Goal: Task Accomplishment & Management: Use online tool/utility

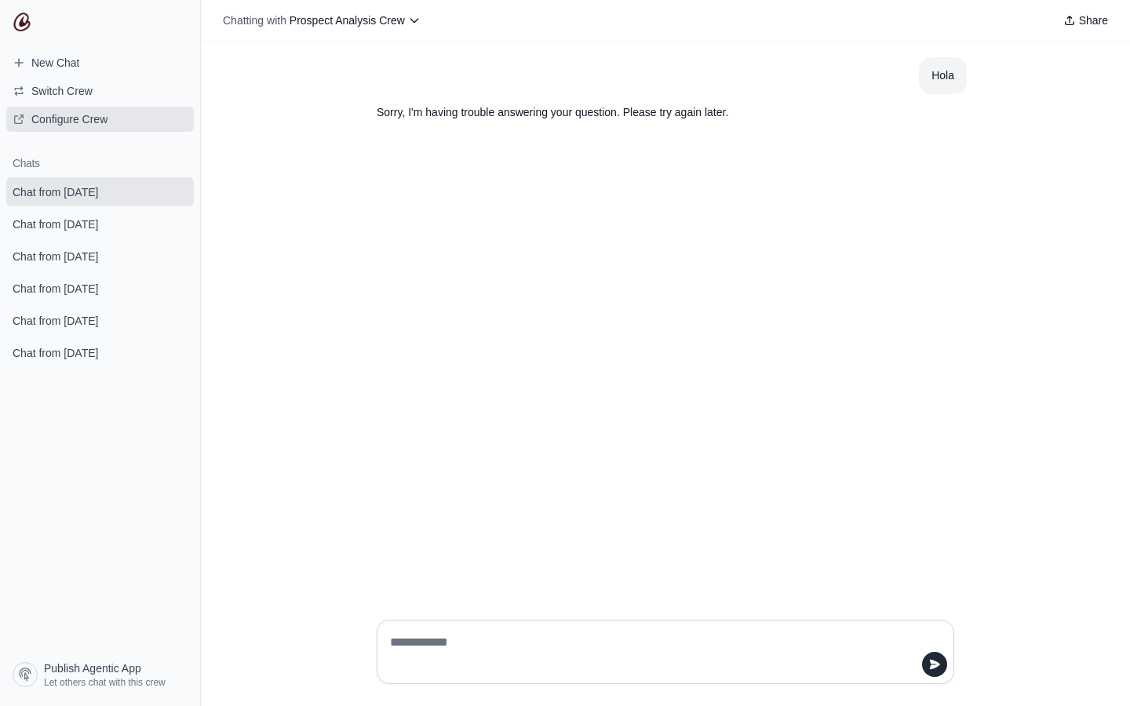
click at [79, 122] on span "Configure Crew" at bounding box center [69, 119] width 76 height 16
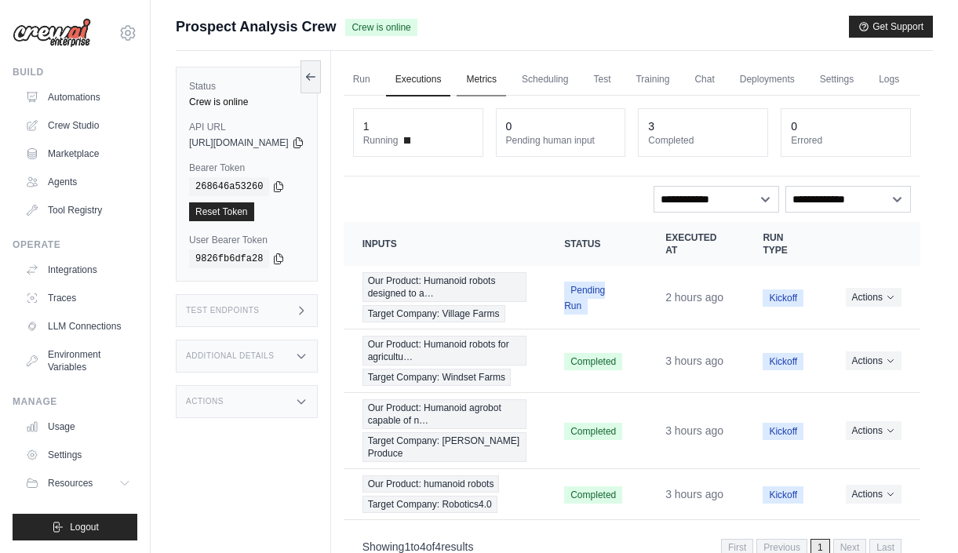
click at [506, 78] on link "Metrics" at bounding box center [481, 80] width 49 height 33
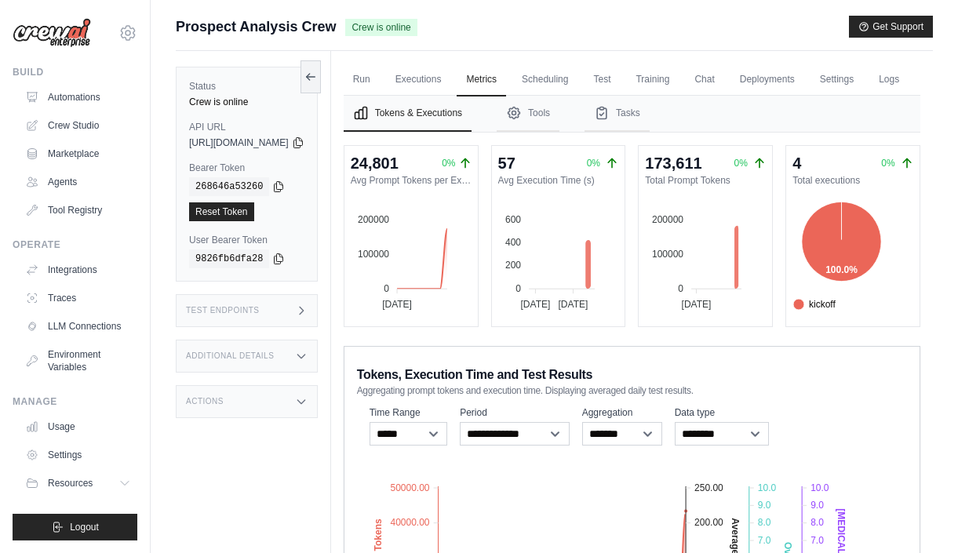
click at [495, 86] on ul "Run Executions Metrics Scheduling Test Training Chat Deployments Settings Logs" at bounding box center [632, 80] width 577 height 32
click at [451, 83] on link "Executions" at bounding box center [418, 80] width 65 height 33
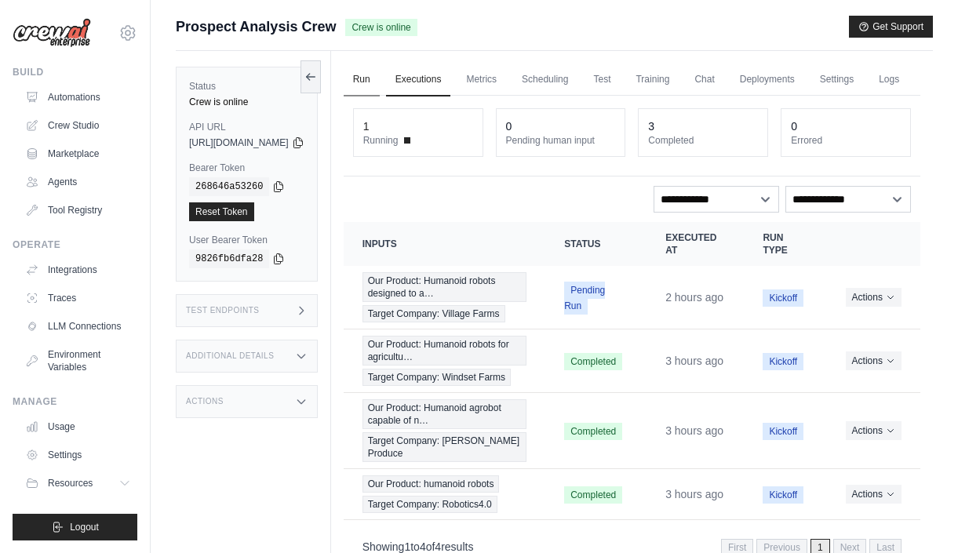
click at [380, 86] on link "Run" at bounding box center [362, 80] width 36 height 33
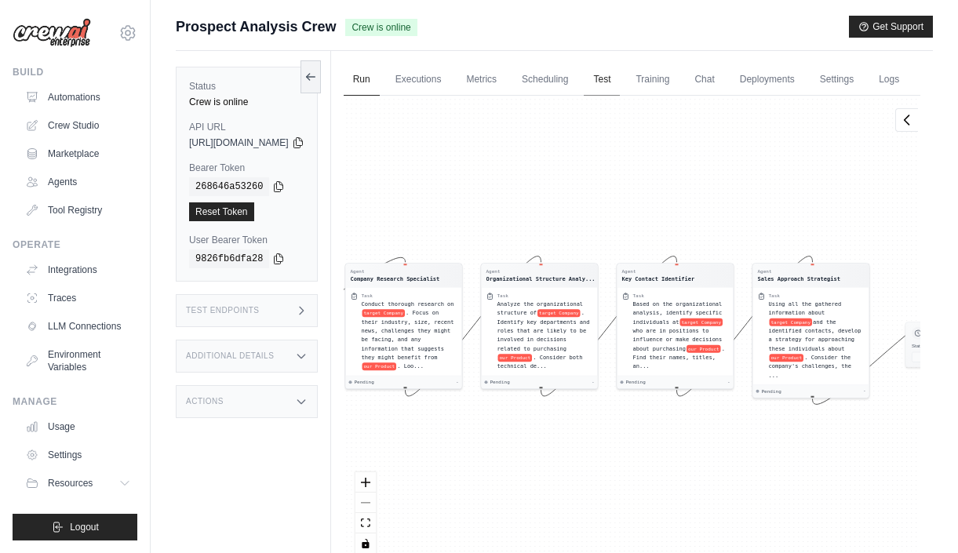
click at [620, 75] on link "Test" at bounding box center [602, 80] width 36 height 33
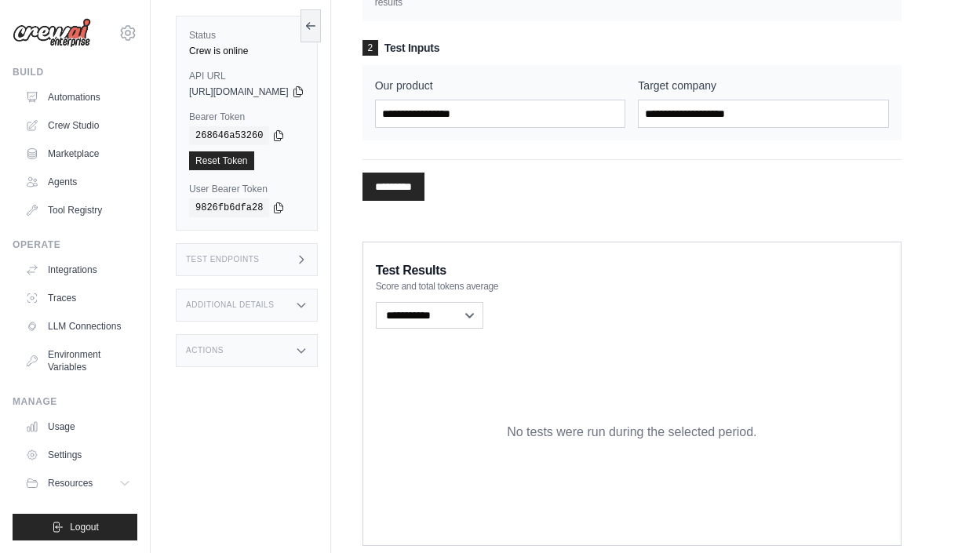
scroll to position [250, 0]
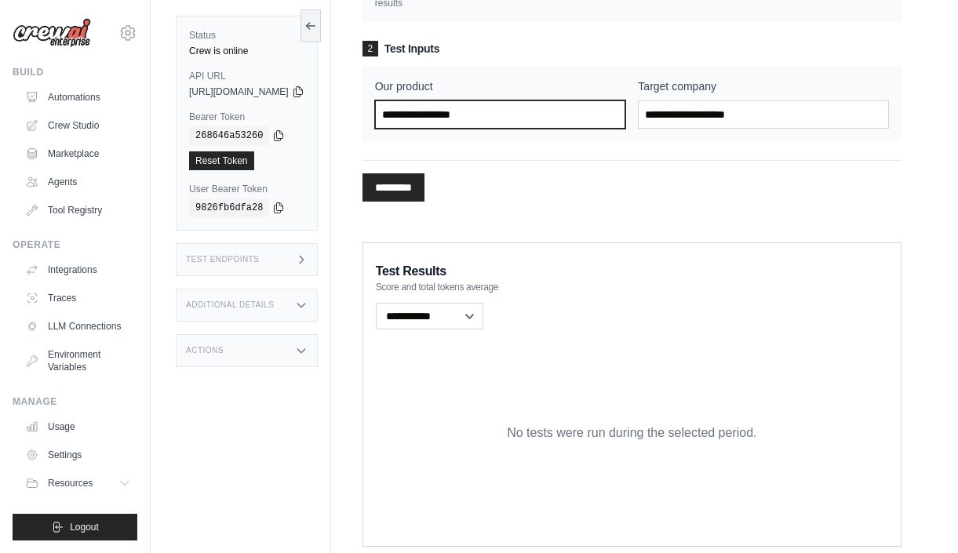
click at [487, 129] on input "Our product" at bounding box center [500, 114] width 251 height 28
click at [506, 129] on input "****" at bounding box center [500, 114] width 251 height 28
type input "*******"
drag, startPoint x: 502, startPoint y: 150, endPoint x: 352, endPoint y: 133, distance: 150.1
click at [352, 133] on div "Status Crew is online API URL copied https://prospect-analysis-crew-13c90481-9f…" at bounding box center [555, 190] width 758 height 778
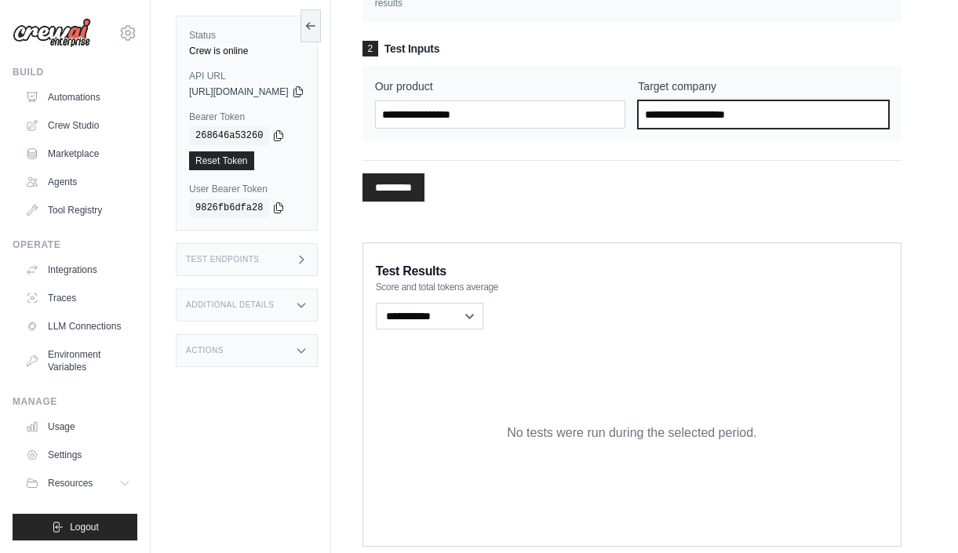
click at [699, 129] on input "Target company" at bounding box center [763, 114] width 251 height 28
paste input "*******"
type input "*******"
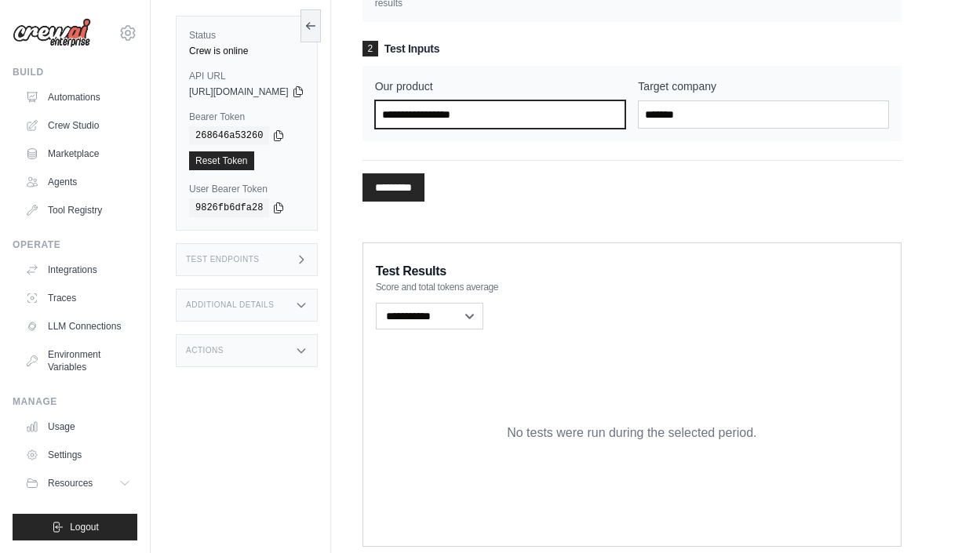
click at [564, 129] on input "Our product" at bounding box center [500, 114] width 251 height 28
drag, startPoint x: 564, startPoint y: 144, endPoint x: 401, endPoint y: 138, distance: 162.6
click at [401, 138] on div "Test Crew Performance 1 Parameters Number of Iterations * Higher values provide…" at bounding box center [632, 34] width 577 height 397
type input "**********"
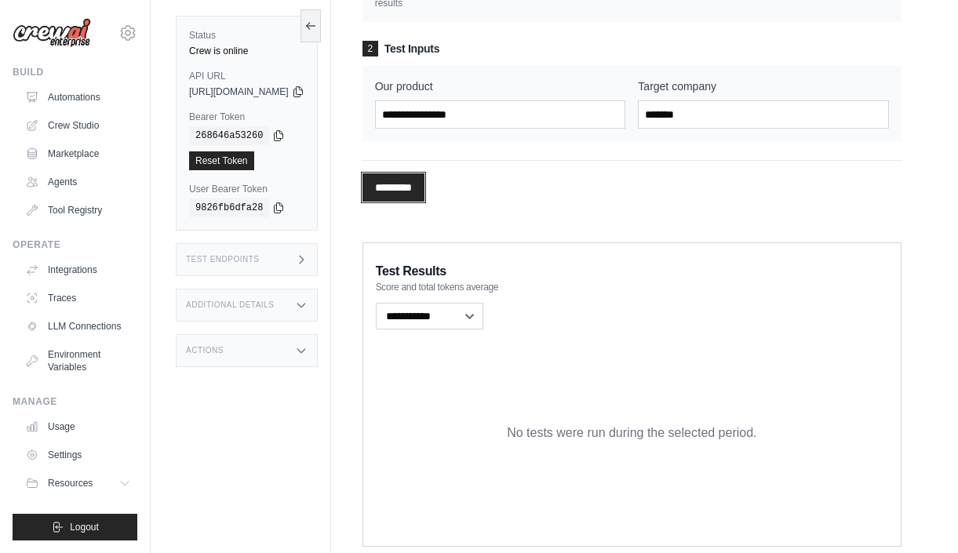
click at [425, 202] on input "*********" at bounding box center [394, 187] width 62 height 28
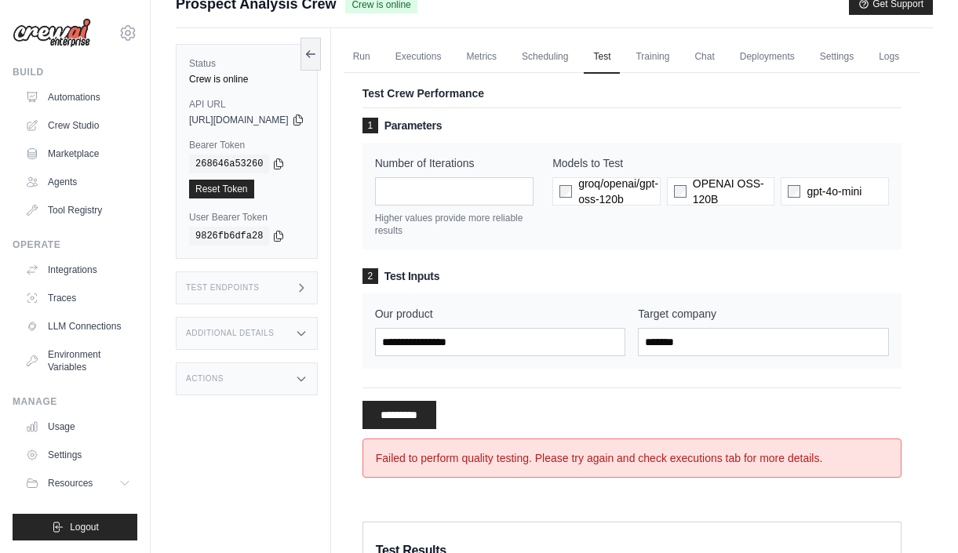
scroll to position [0, 0]
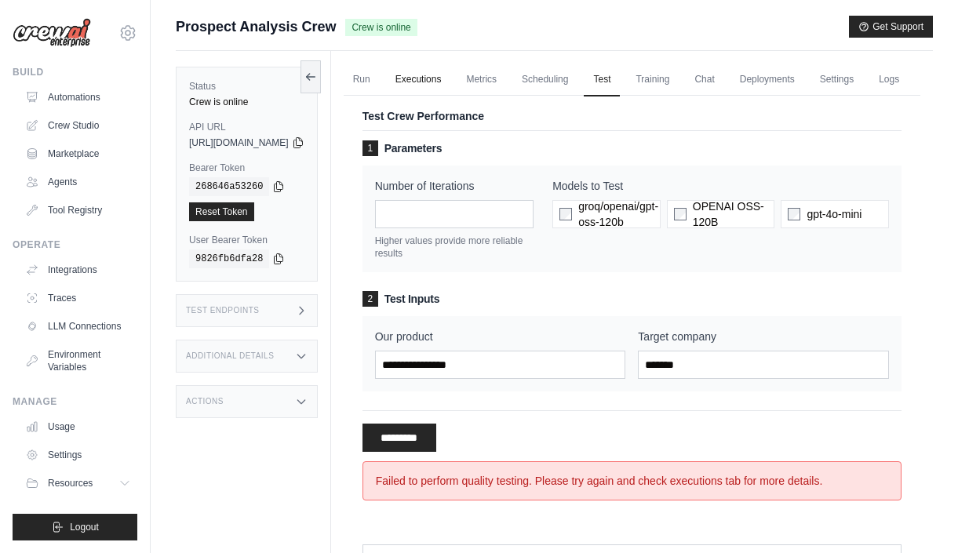
click at [451, 78] on link "Executions" at bounding box center [418, 80] width 65 height 33
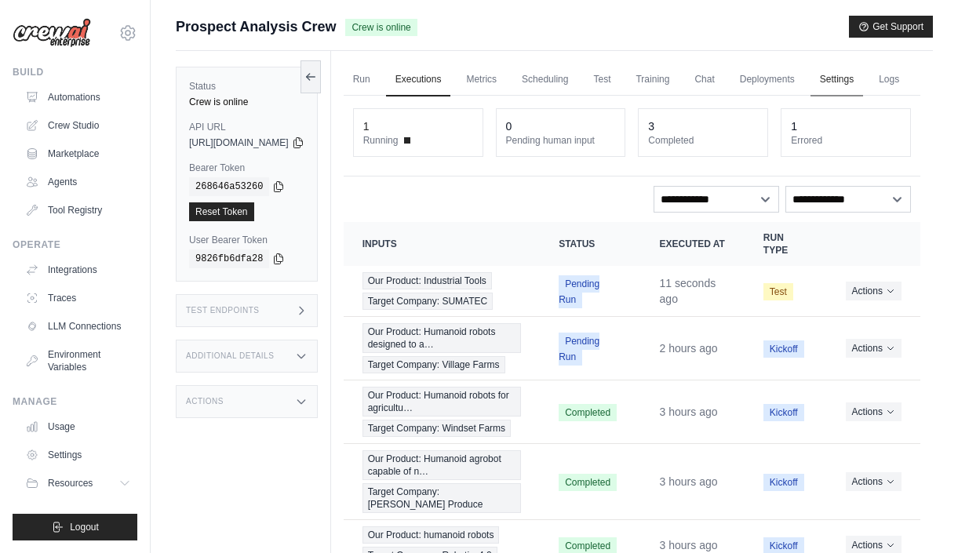
click at [863, 77] on link "Settings" at bounding box center [837, 80] width 53 height 33
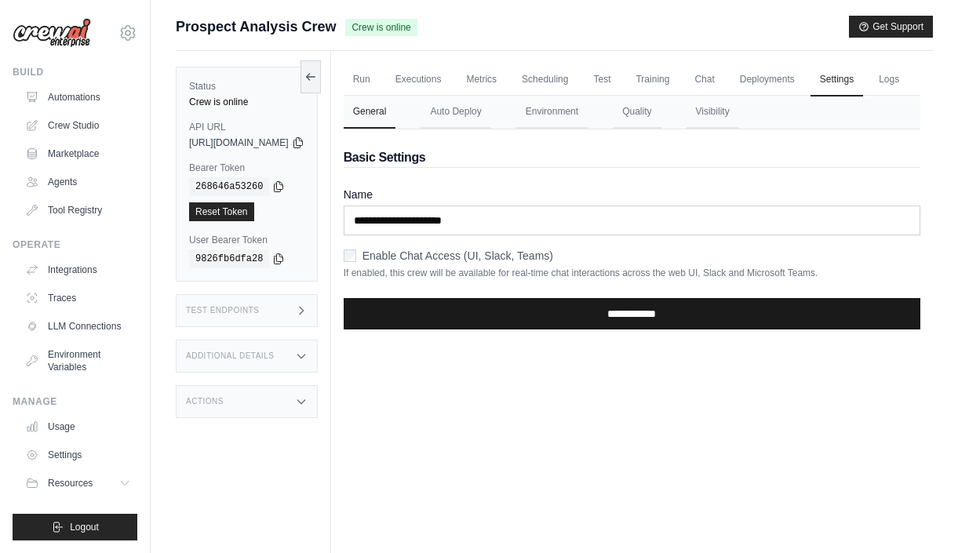
click at [560, 330] on input "**********" at bounding box center [632, 313] width 577 height 31
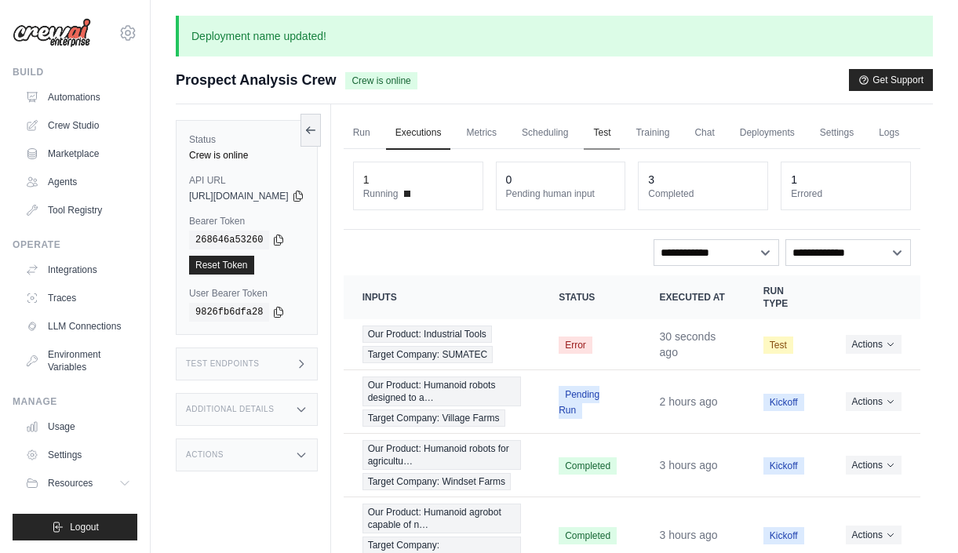
click at [620, 133] on link "Test" at bounding box center [602, 133] width 36 height 33
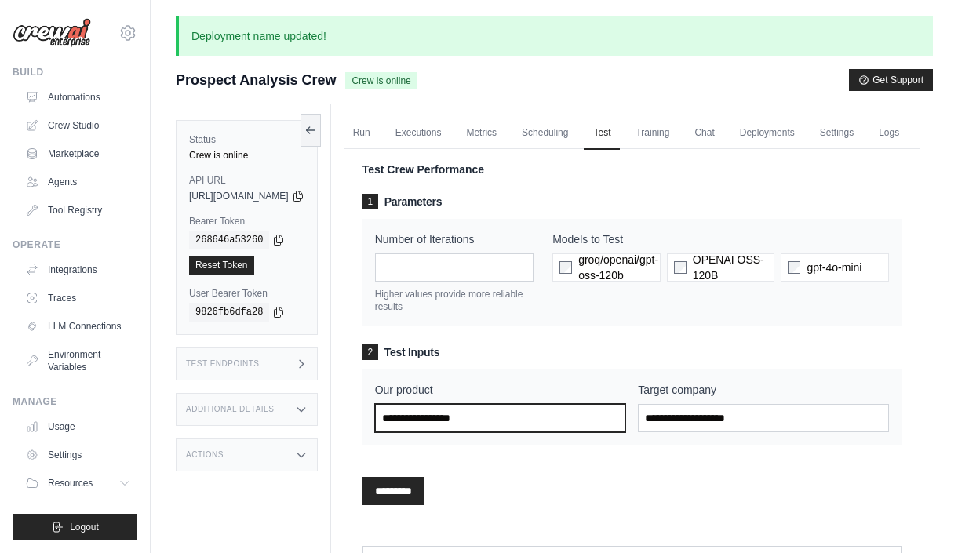
click at [523, 433] on input "Our product" at bounding box center [500, 418] width 251 height 28
type input "*"
type input "**********"
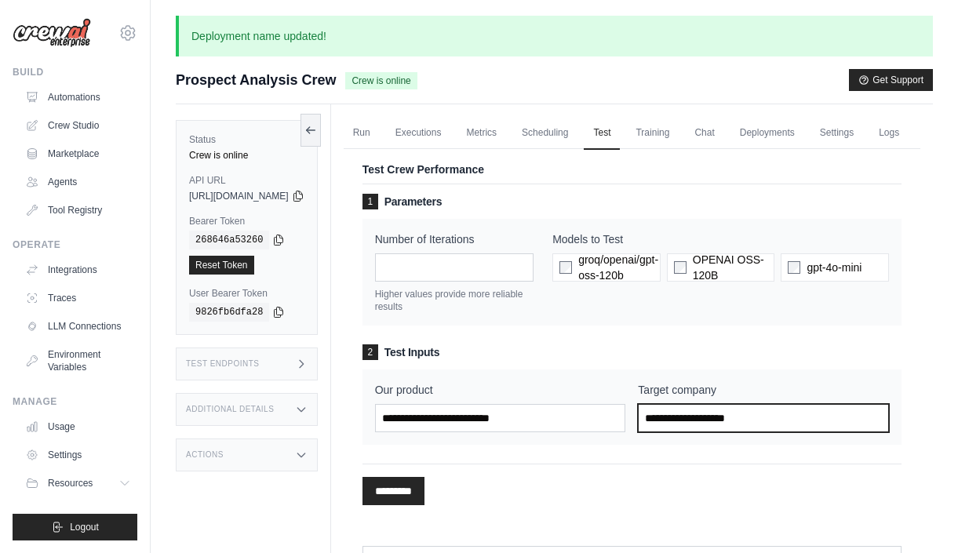
click at [725, 433] on input "Target company" at bounding box center [763, 418] width 251 height 28
type input "*******"
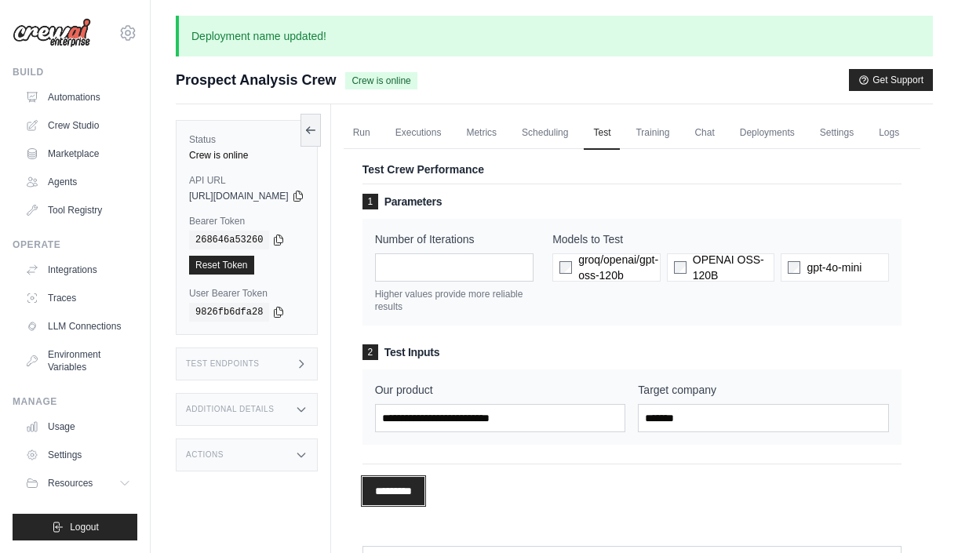
click at [425, 506] on input "*********" at bounding box center [394, 491] width 62 height 28
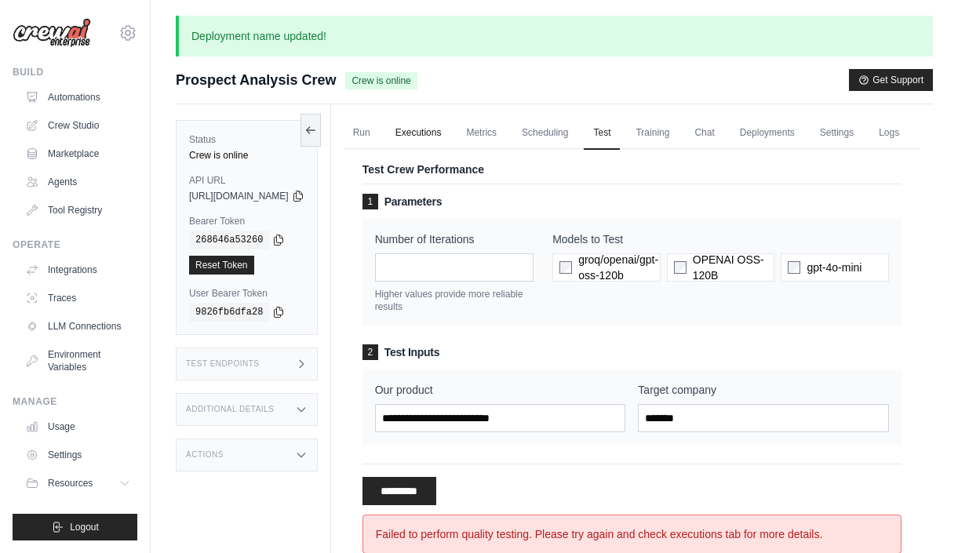
click at [451, 130] on link "Executions" at bounding box center [418, 133] width 65 height 33
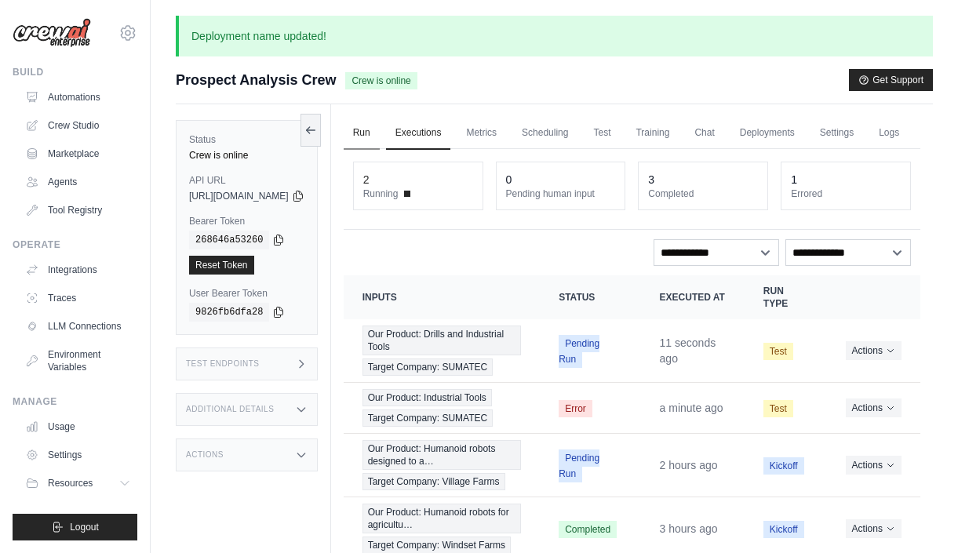
click at [380, 136] on link "Run" at bounding box center [362, 133] width 36 height 33
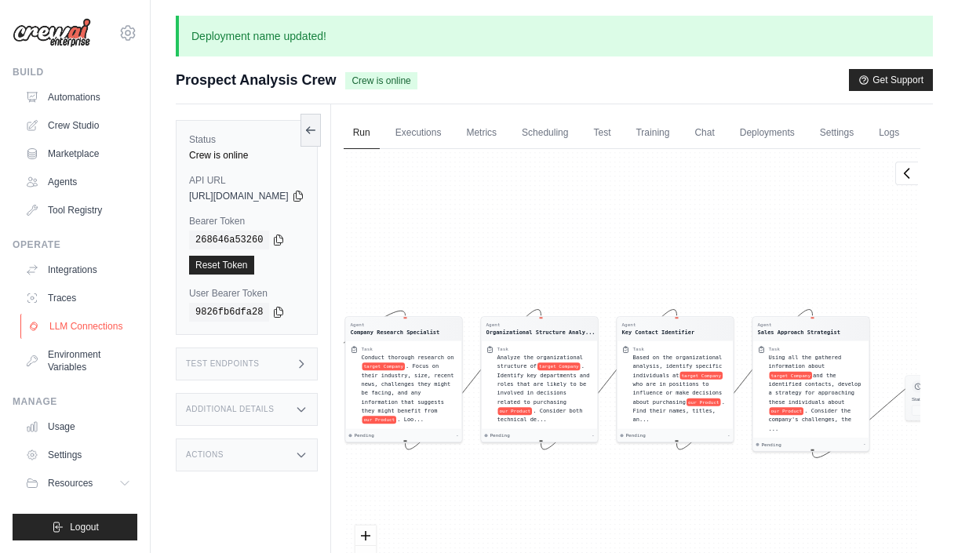
click at [86, 329] on link "LLM Connections" at bounding box center [79, 326] width 119 height 25
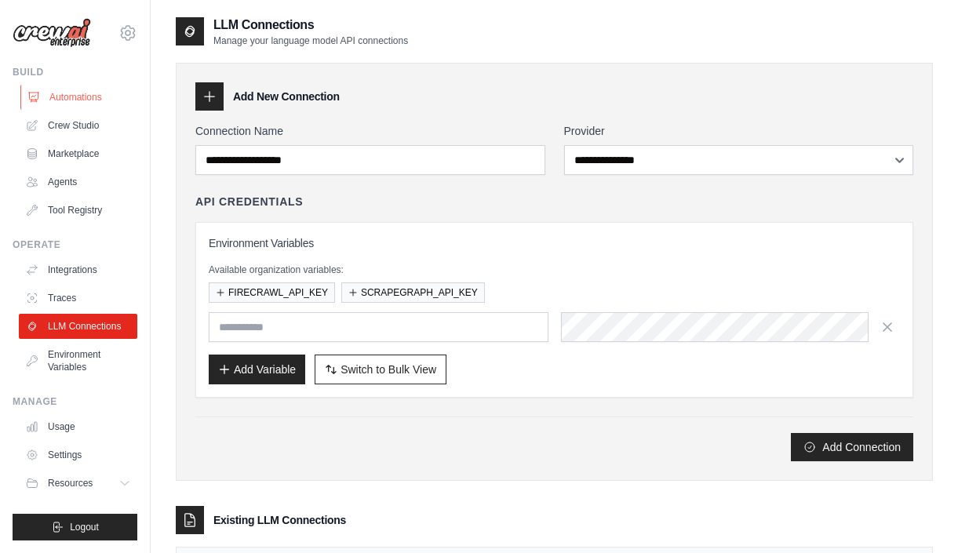
click at [65, 100] on link "Automations" at bounding box center [79, 97] width 119 height 25
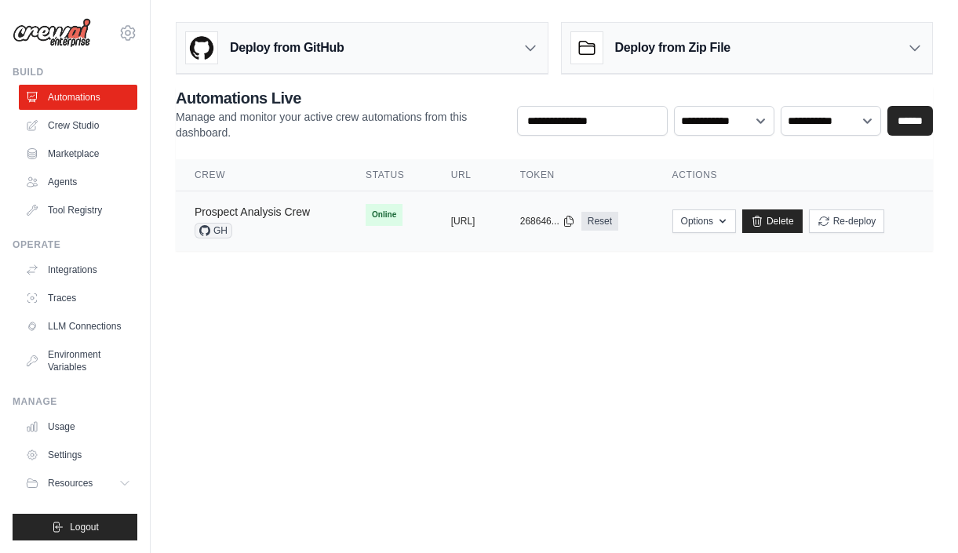
click at [291, 210] on link "Prospect Analysis Crew" at bounding box center [252, 212] width 115 height 13
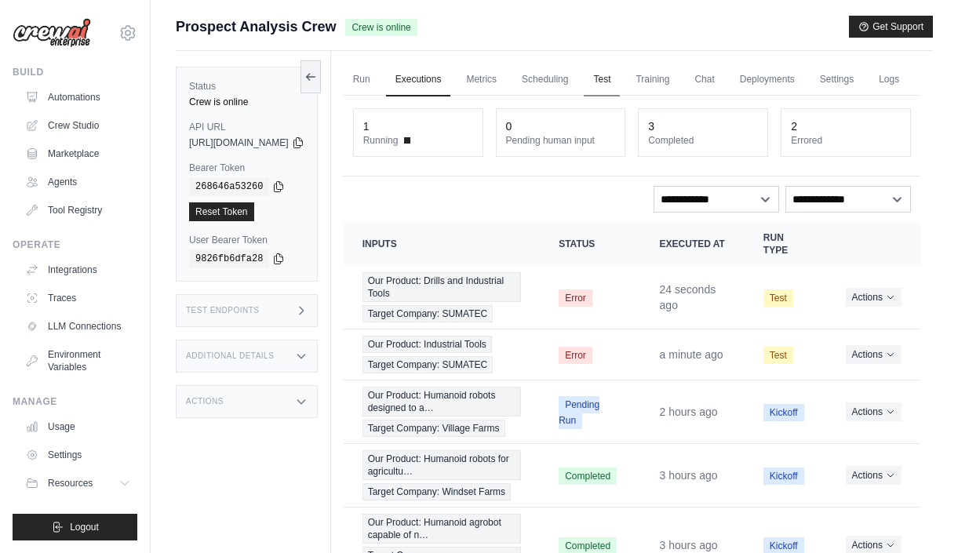
click at [620, 82] on link "Test" at bounding box center [602, 80] width 36 height 33
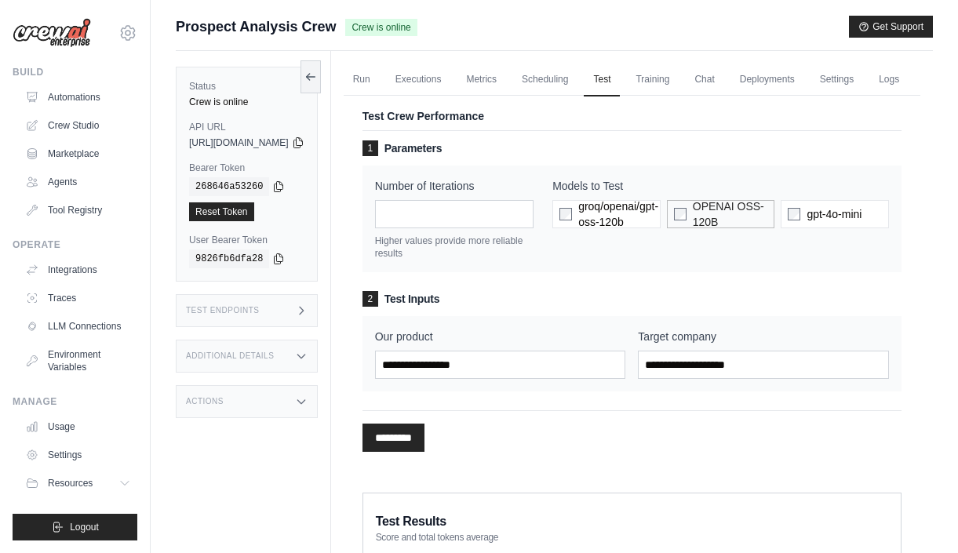
click at [705, 228] on label "OPENAI OSS-120B" at bounding box center [721, 214] width 108 height 28
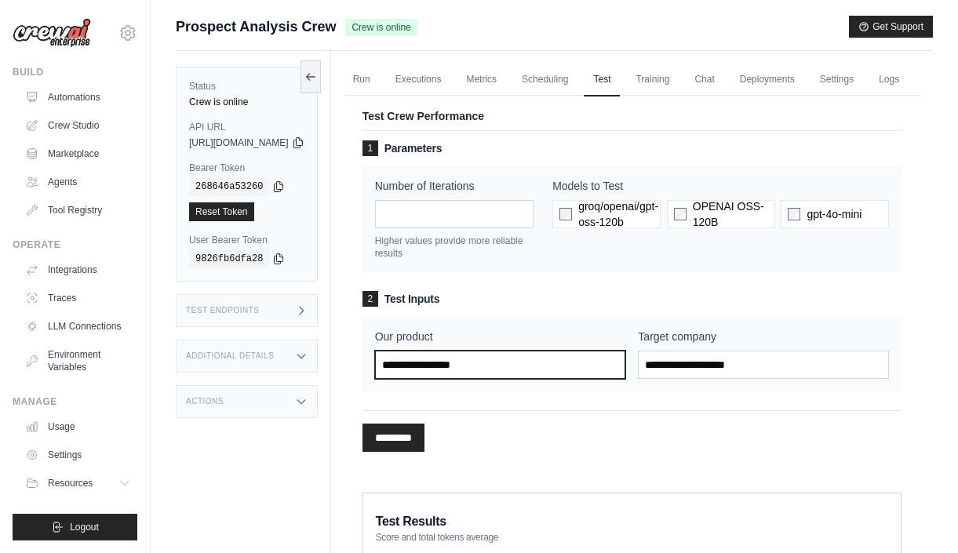
click at [510, 379] on input "Our product" at bounding box center [500, 365] width 251 height 28
type input "**********"
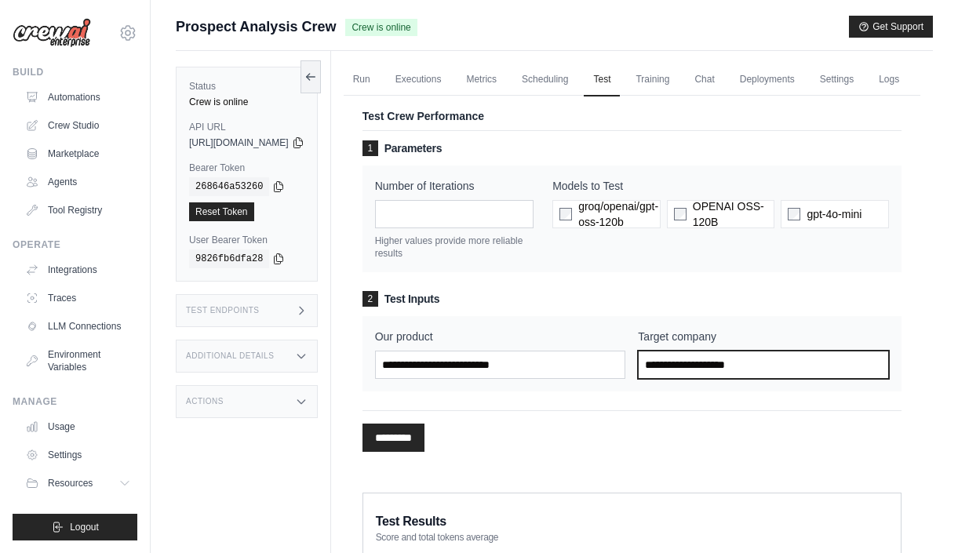
click at [700, 379] on input "Target company" at bounding box center [763, 365] width 251 height 28
type input "*******"
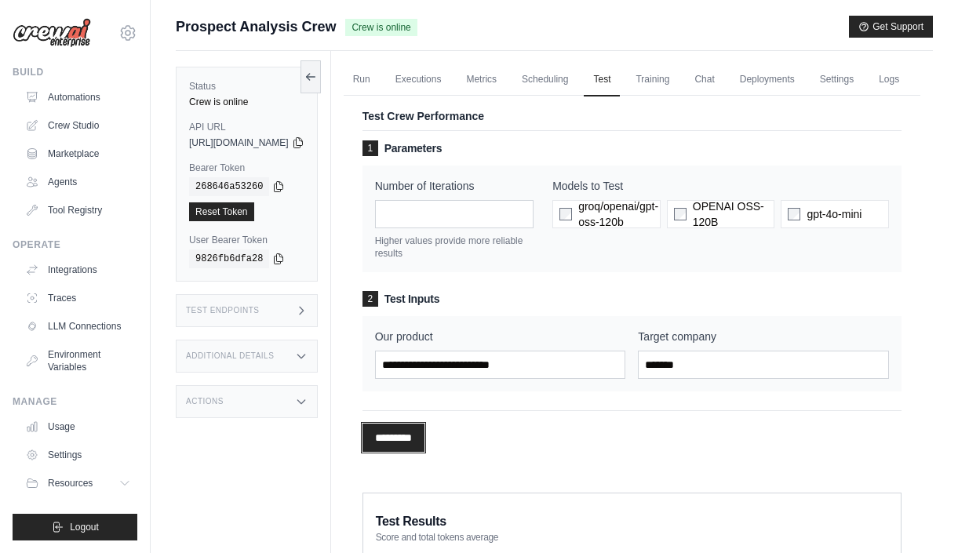
click at [425, 452] on input "*********" at bounding box center [394, 438] width 62 height 28
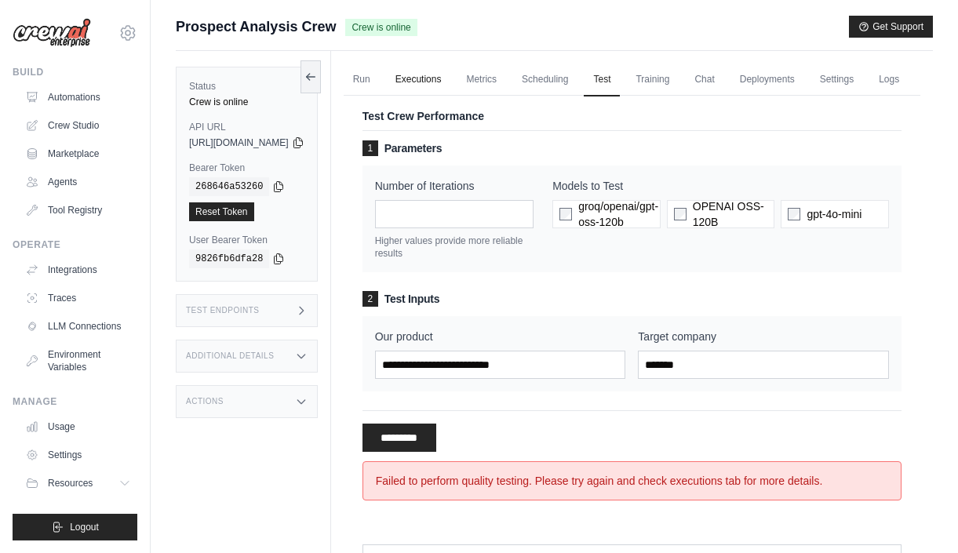
click at [451, 77] on link "Executions" at bounding box center [418, 80] width 65 height 33
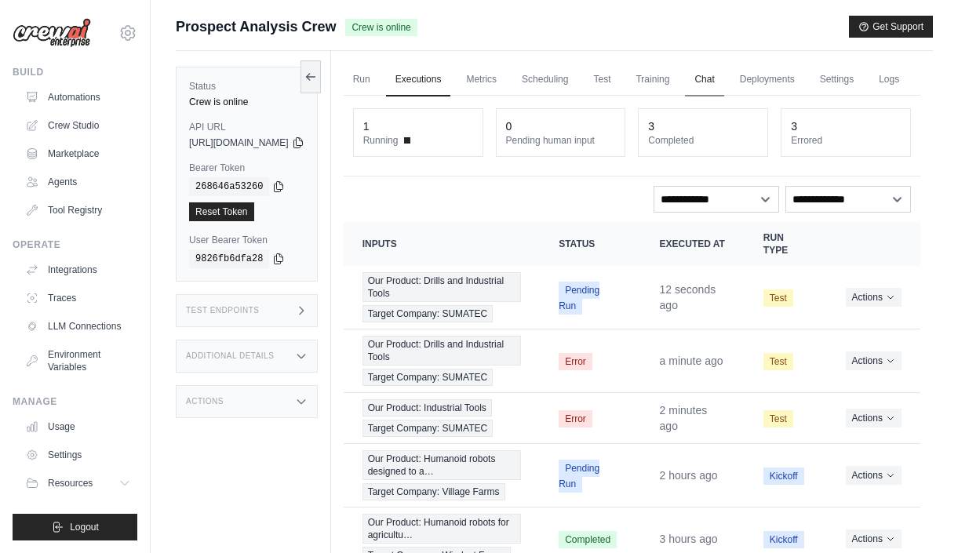
click at [724, 86] on link "Chat" at bounding box center [704, 80] width 38 height 33
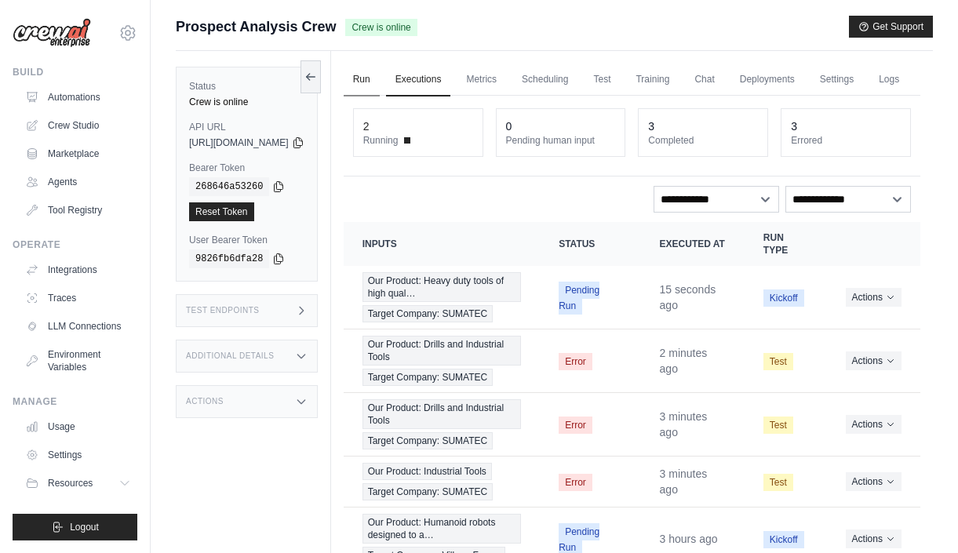
click at [380, 82] on link "Run" at bounding box center [362, 80] width 36 height 33
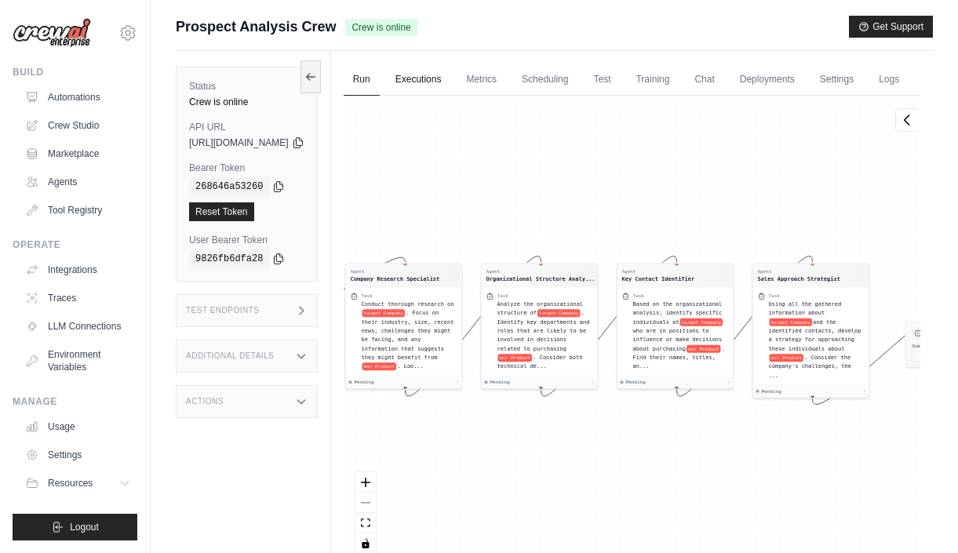
click at [451, 82] on link "Executions" at bounding box center [418, 80] width 65 height 33
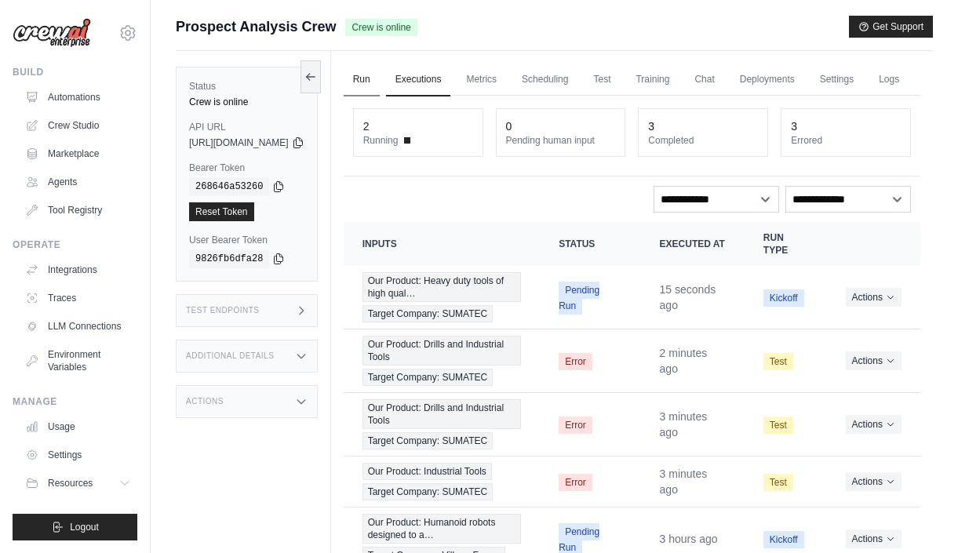
click at [380, 76] on link "Run" at bounding box center [362, 80] width 36 height 33
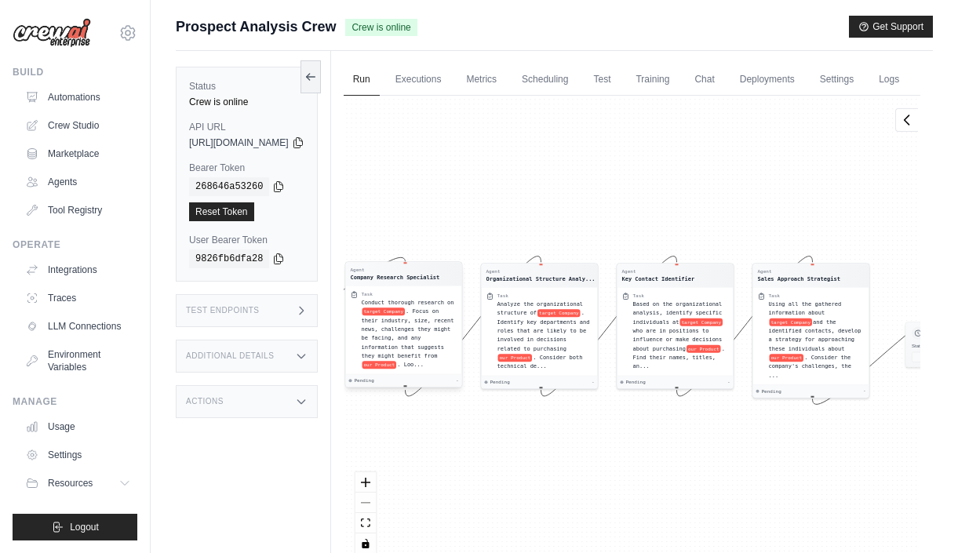
click at [454, 360] on span ". Focus on their industry, size, recent news, challenges they might be facing, …" at bounding box center [407, 334] width 93 height 51
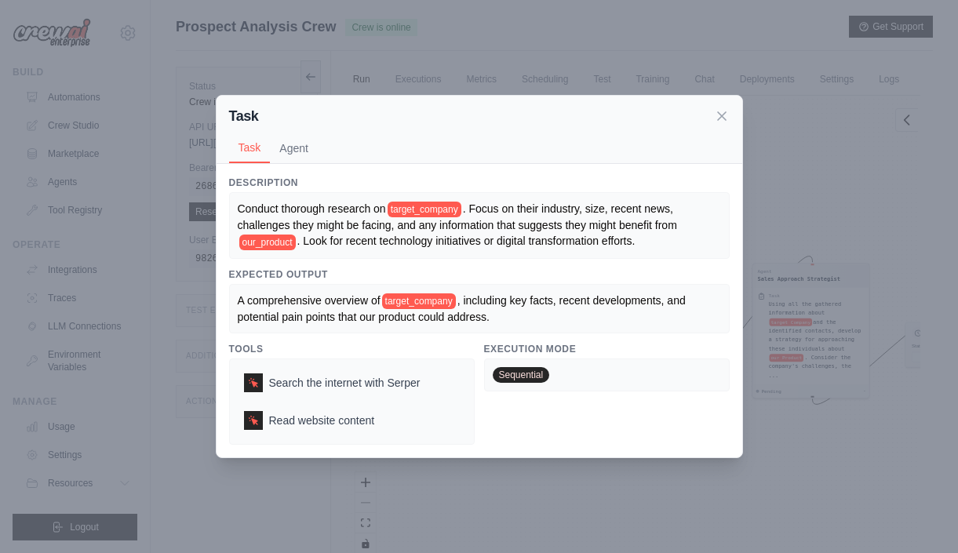
click at [466, 363] on div "Search the internet with Serper Read website content" at bounding box center [352, 402] width 246 height 86
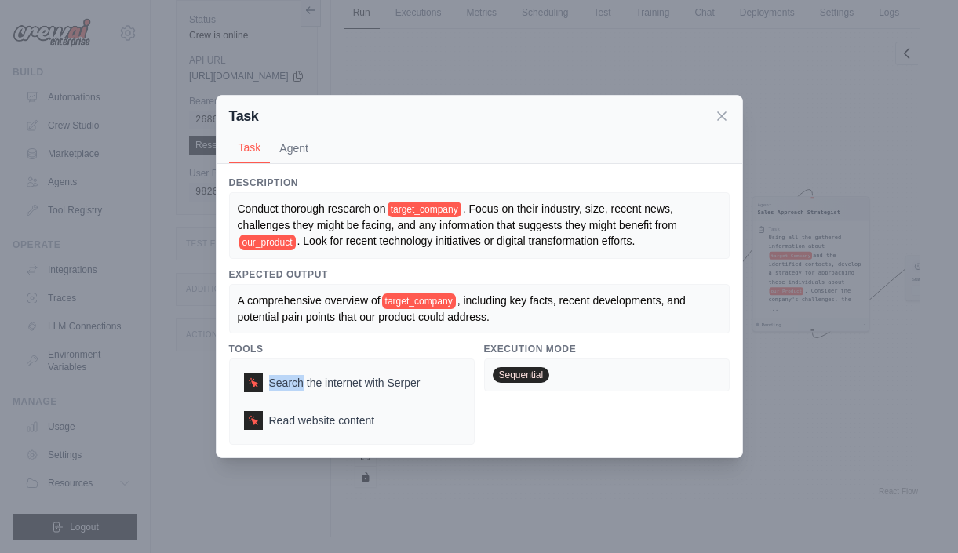
scroll to position [72, 0]
click at [294, 141] on button "Agent" at bounding box center [294, 148] width 48 height 30
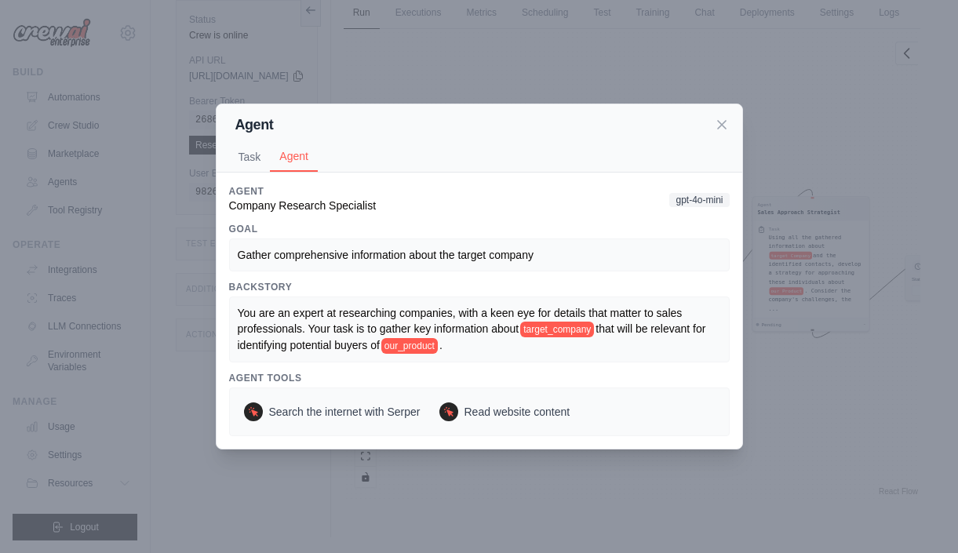
scroll to position [73, 0]
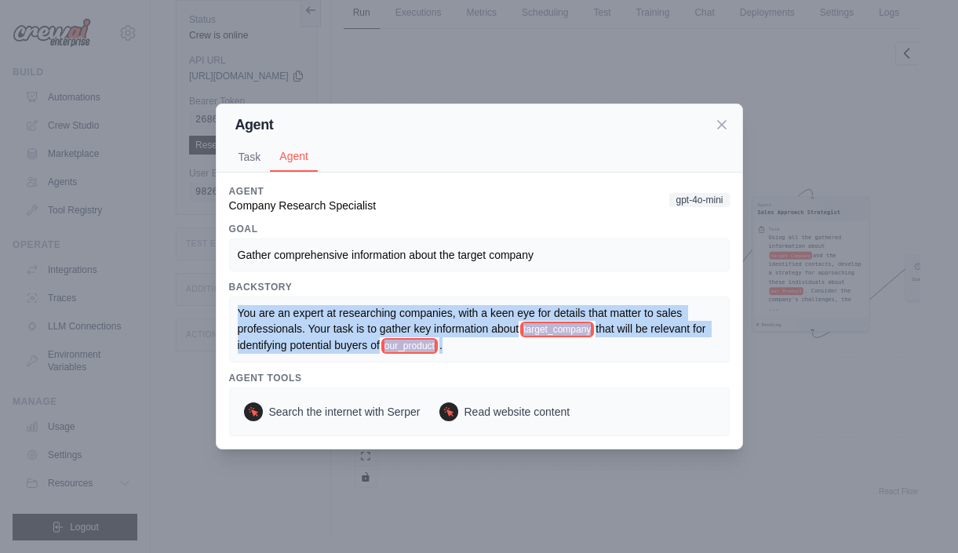
drag, startPoint x: 460, startPoint y: 345, endPoint x: 215, endPoint y: 305, distance: 248.2
click at [216, 305] on div "Agent Task Agent Description Conduct thorough research on target_company . Focu…" at bounding box center [480, 277] width 528 height 347
click at [713, 431] on div "Search the internet with Serper Read website content" at bounding box center [479, 412] width 501 height 49
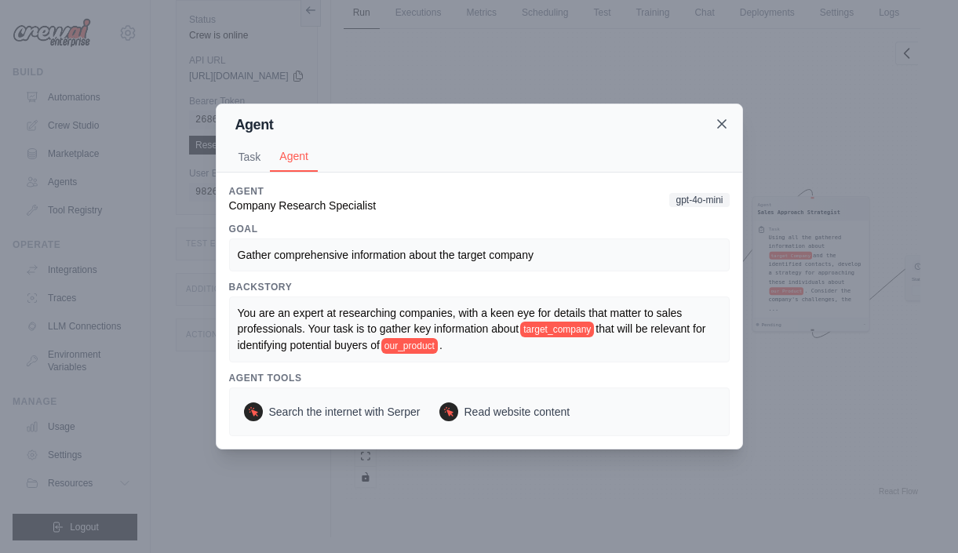
click at [721, 122] on icon at bounding box center [722, 124] width 8 height 8
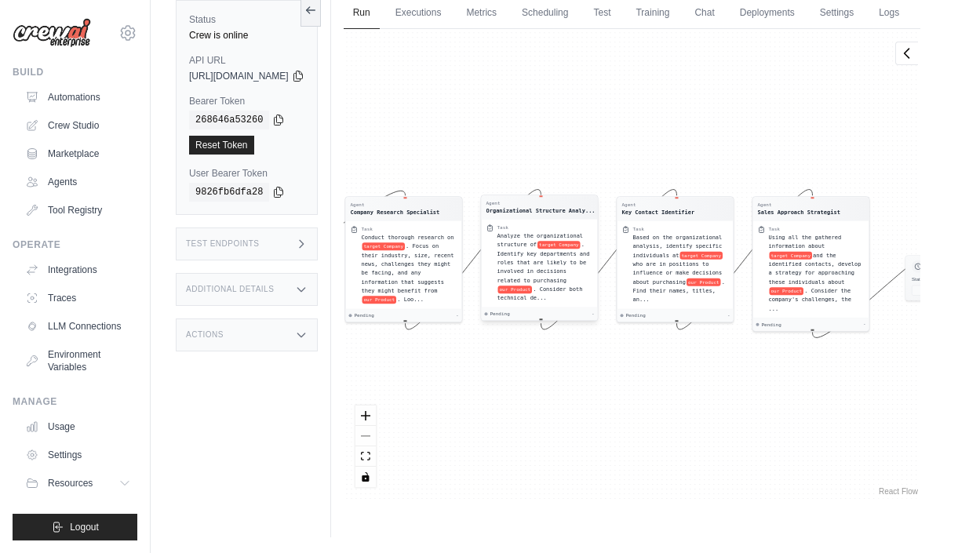
click at [571, 231] on div "Task" at bounding box center [545, 228] width 96 height 6
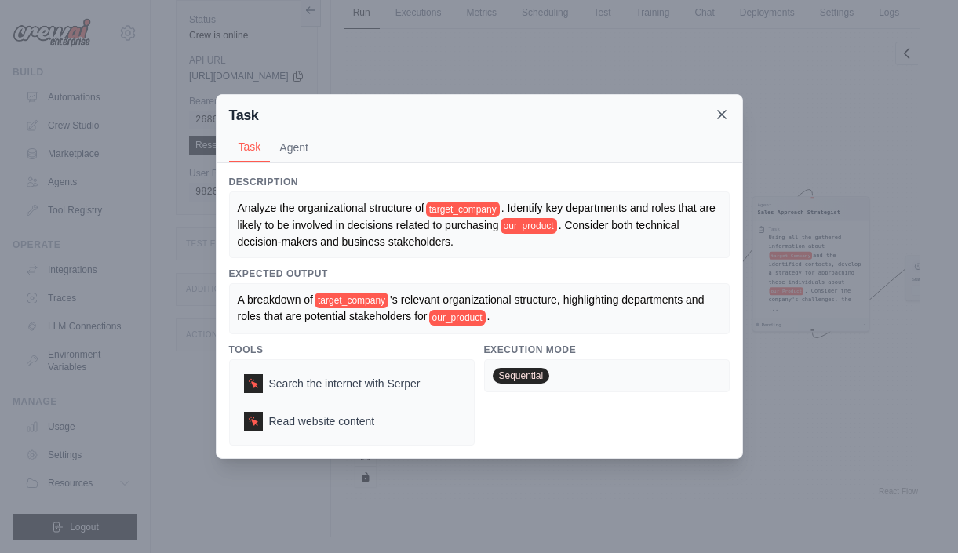
click at [721, 119] on icon at bounding box center [722, 115] width 16 height 16
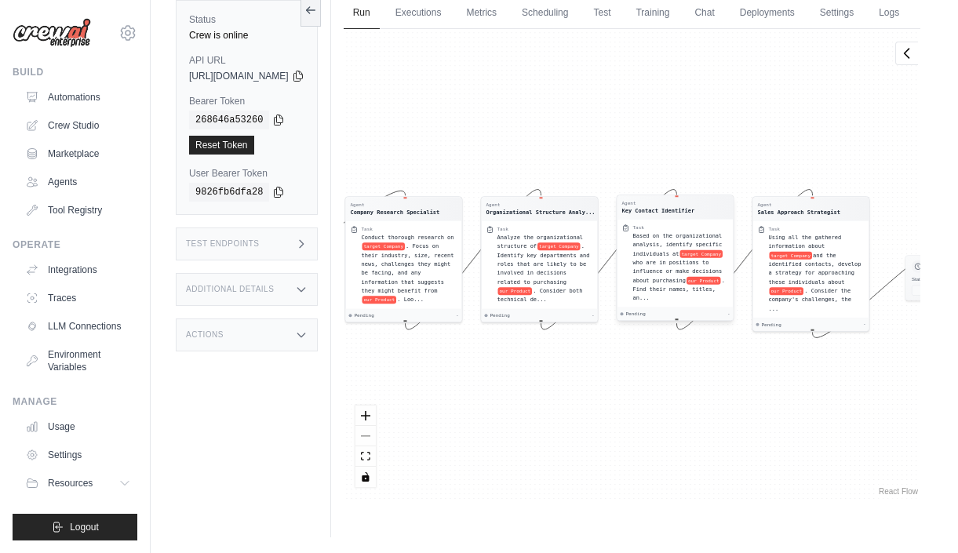
click at [699, 257] on span "Based on the organizational analysis, identify specific individuals at" at bounding box center [677, 244] width 89 height 24
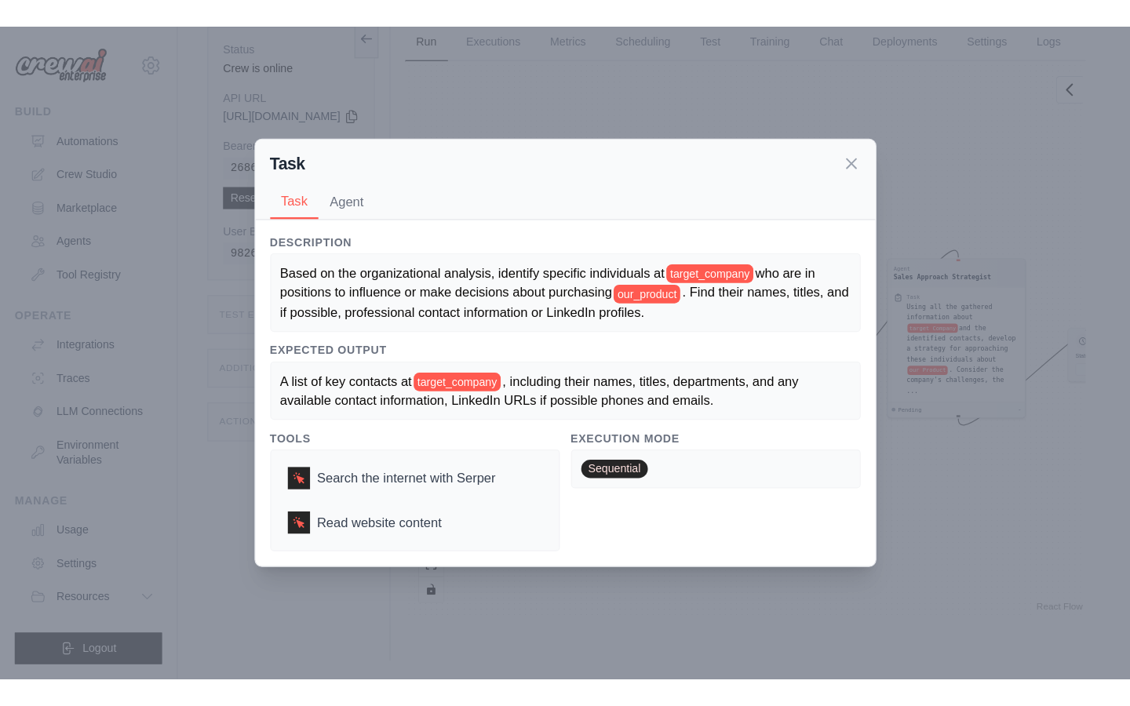
scroll to position [67, 0]
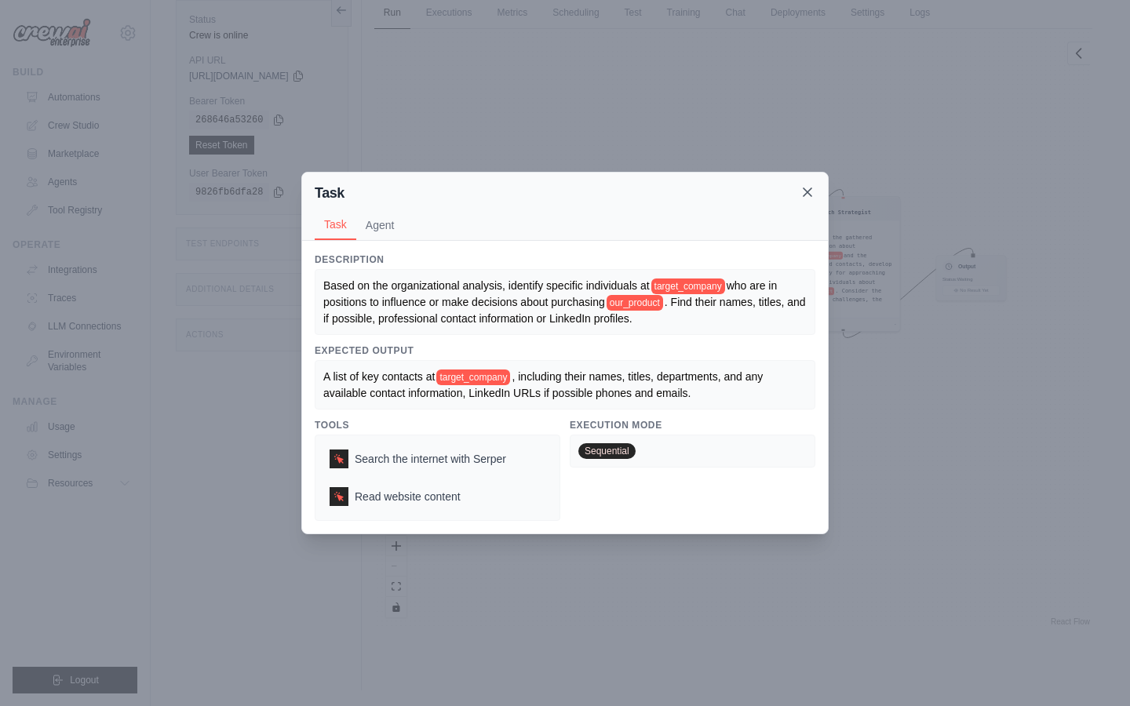
click at [809, 189] on icon at bounding box center [808, 192] width 8 height 8
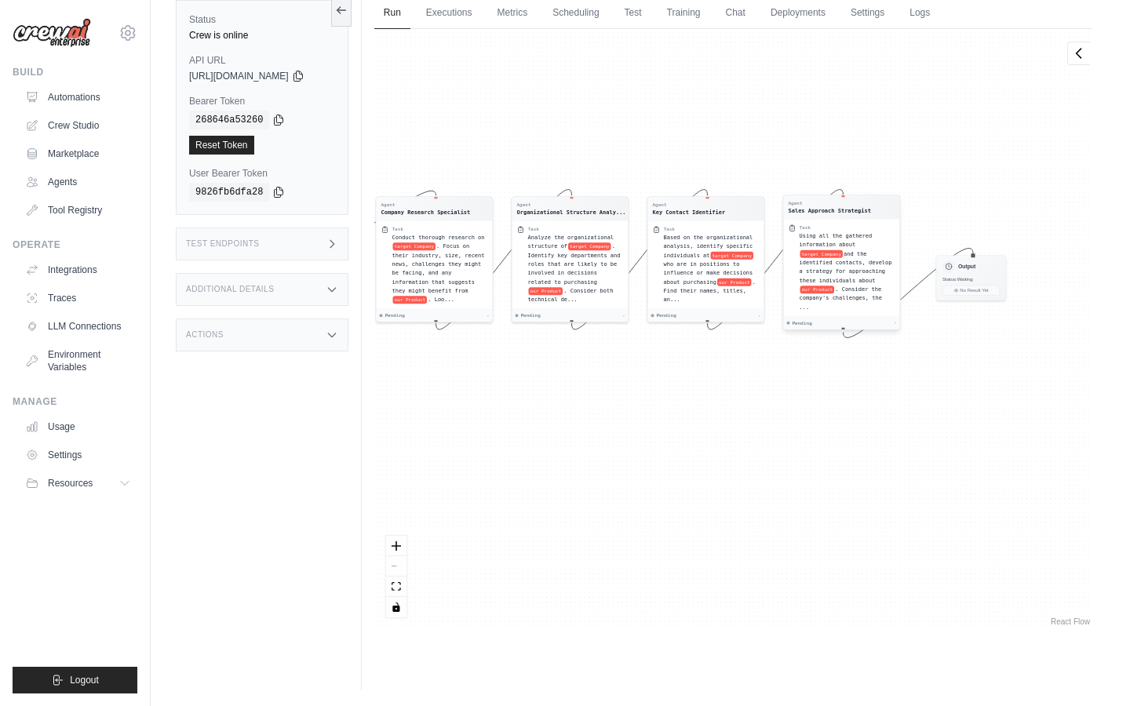
click at [845, 282] on span "and the identified contacts, develop a strategy for approaching these individua…" at bounding box center [845, 266] width 93 height 33
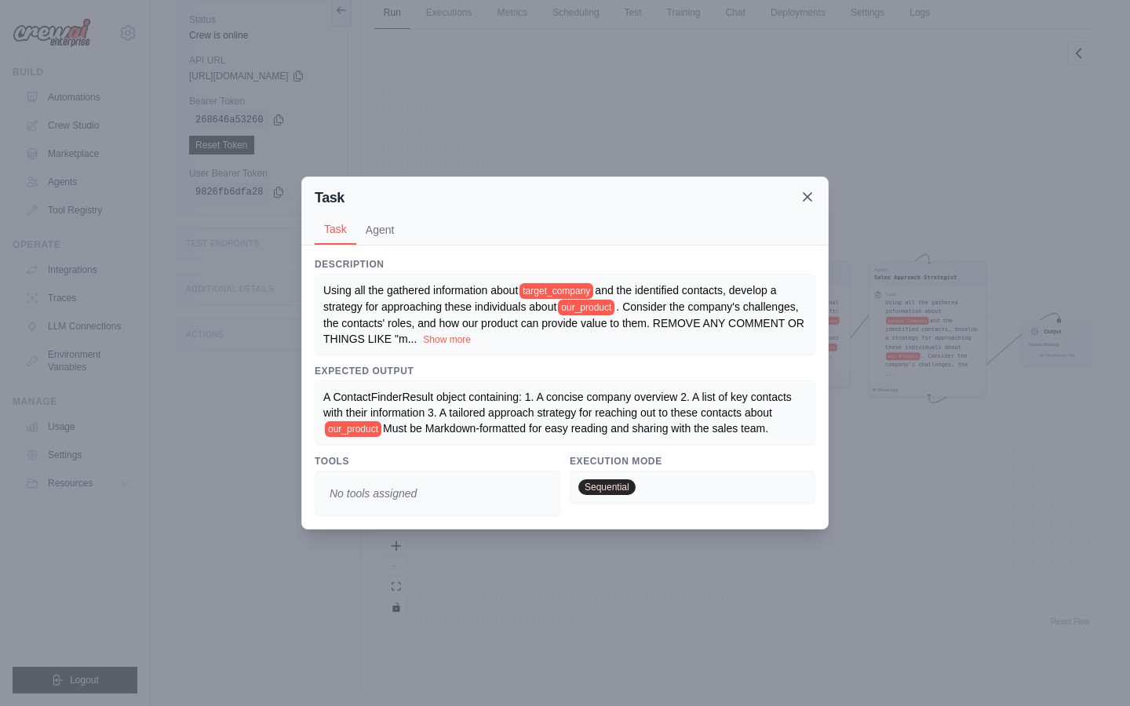
click at [807, 192] on icon at bounding box center [808, 197] width 16 height 16
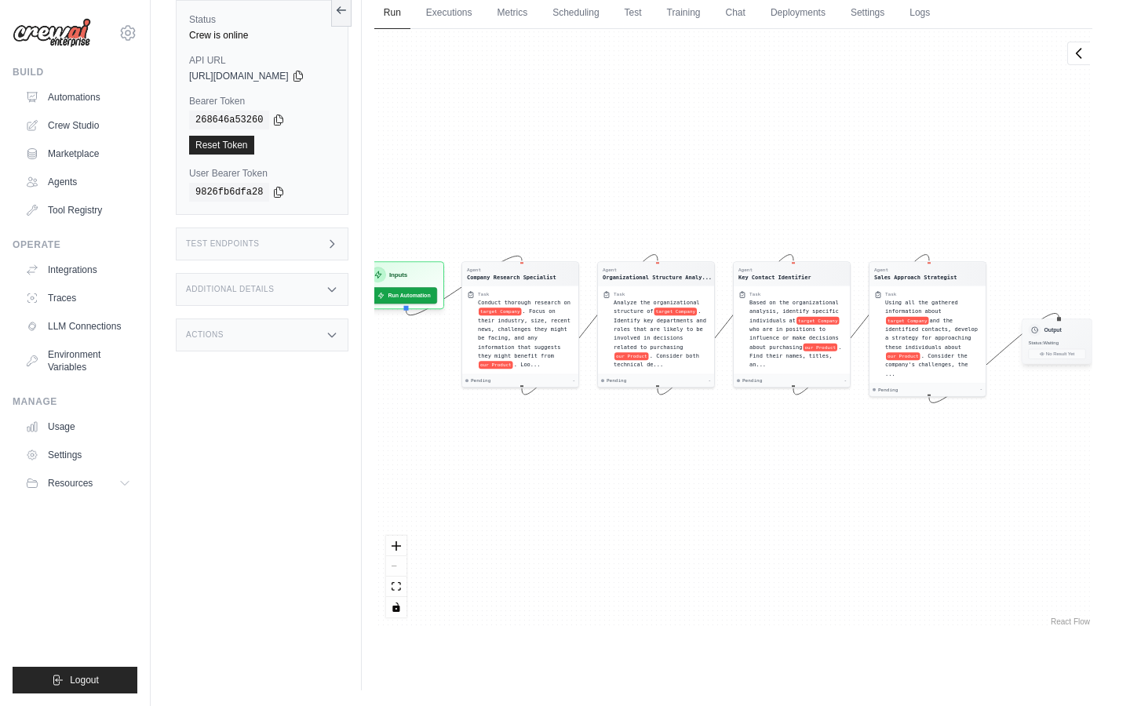
click at [958, 338] on div "Output Status: Waiting No Result Yet" at bounding box center [1057, 342] width 71 height 46
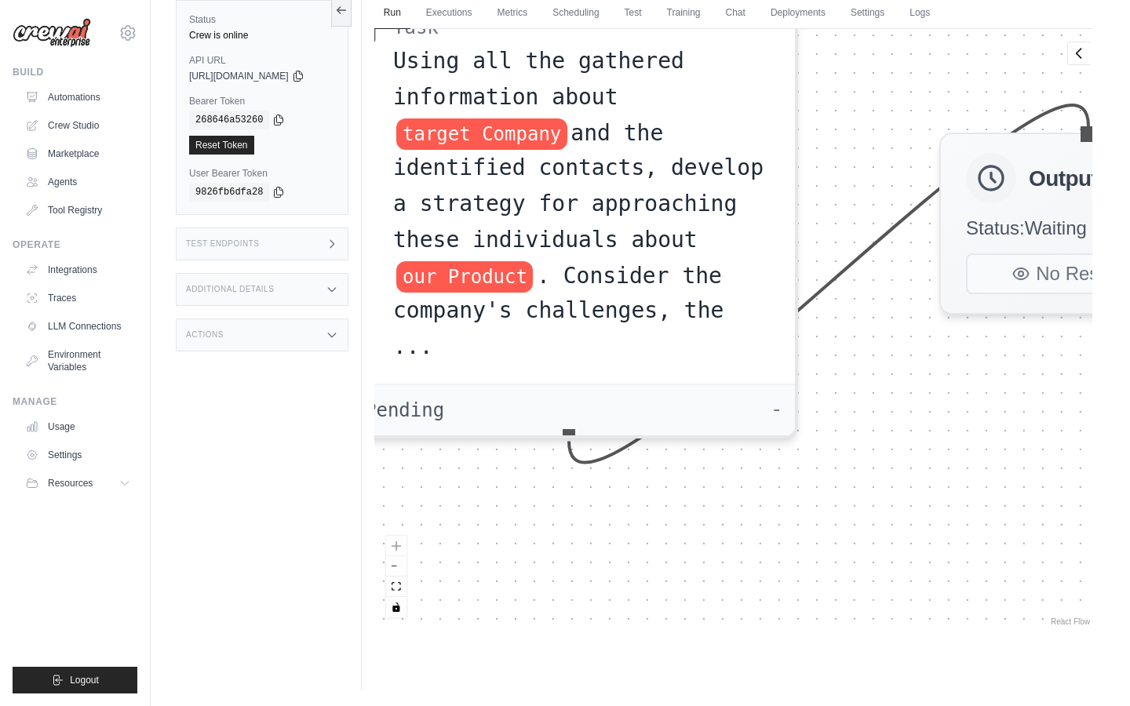
click at [800, 478] on div "Agent Company Research Specialist Task Conduct thorough research on target Comp…" at bounding box center [733, 329] width 718 height 601
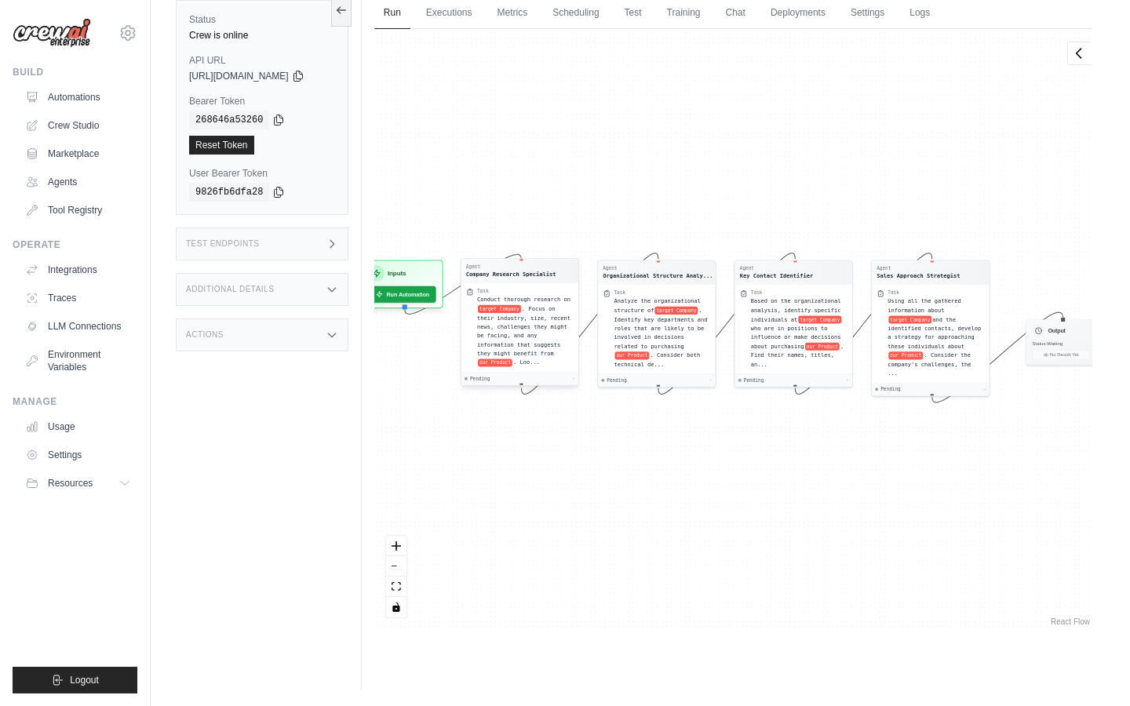
click at [547, 323] on span ". Focus on their industry, size, recent news, challenges they might be facing, …" at bounding box center [523, 330] width 93 height 51
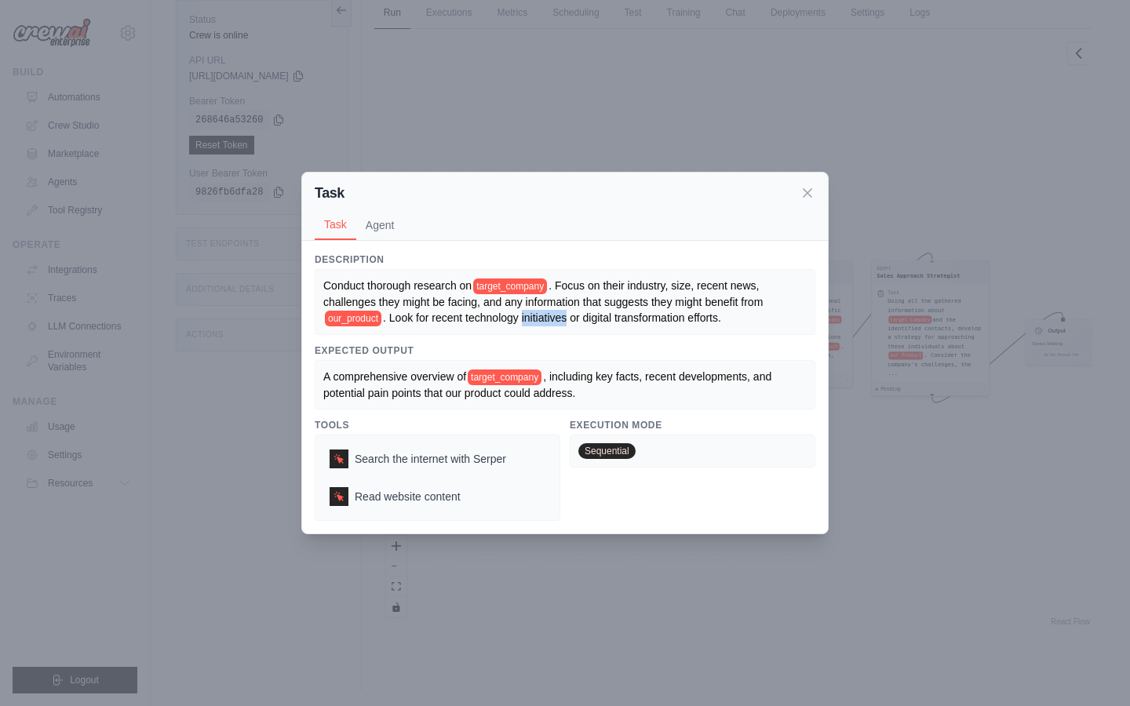
click at [547, 323] on span ". Look for recent technology initiatives or digital transformation efforts." at bounding box center [552, 318] width 338 height 13
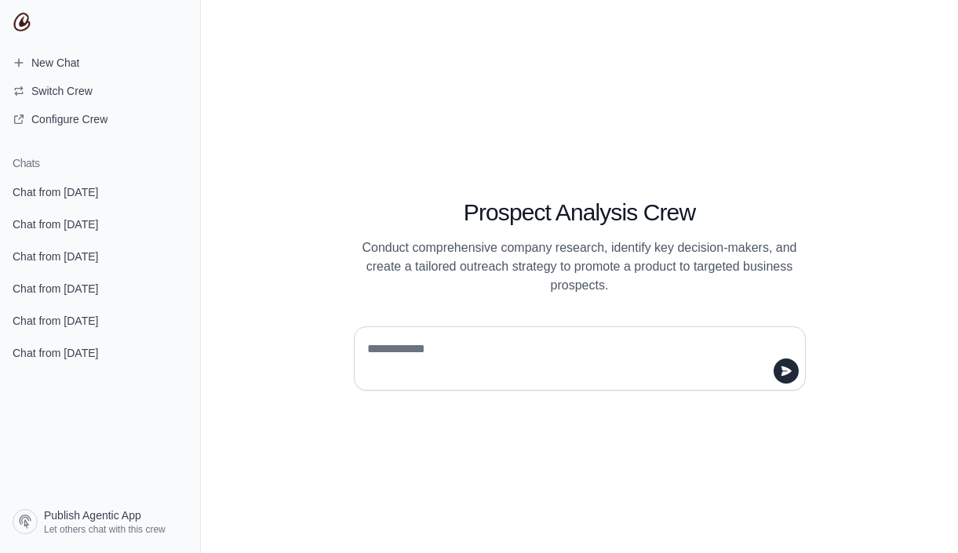
click at [590, 354] on textarea at bounding box center [575, 359] width 422 height 44
type textarea "**********"
click at [789, 371] on icon "submit" at bounding box center [786, 371] width 10 height 9
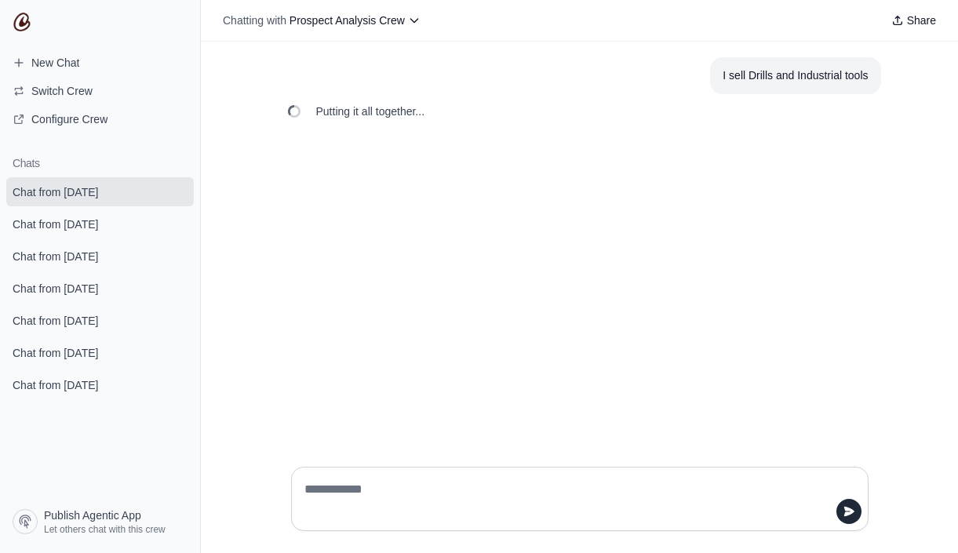
click at [413, 492] on textarea at bounding box center [575, 499] width 548 height 44
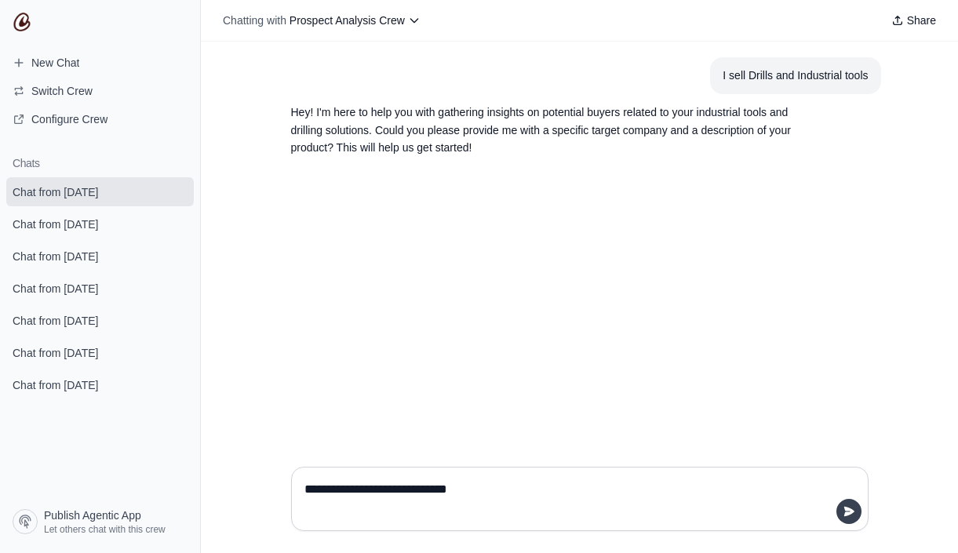
type textarea "**********"
click at [855, 515] on button "submit" at bounding box center [849, 511] width 25 height 25
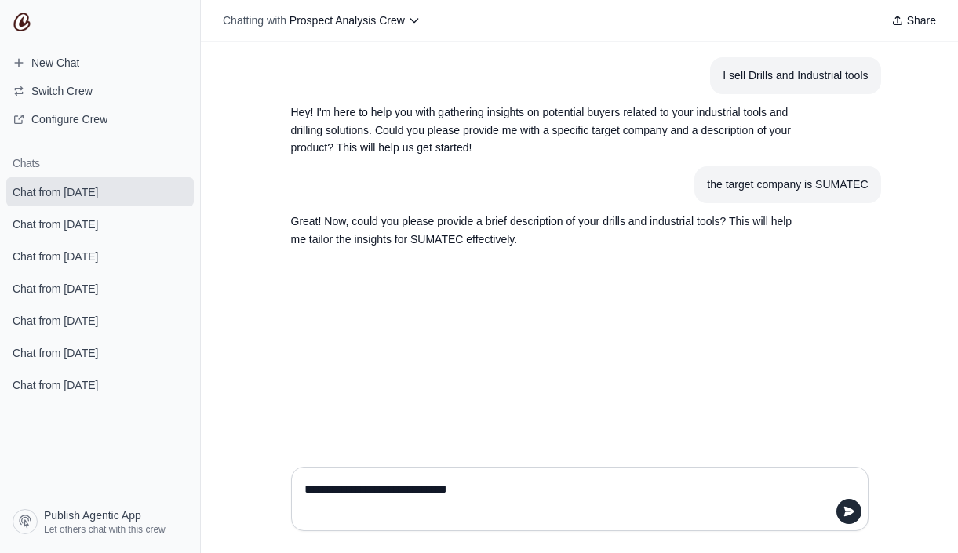
click at [556, 489] on textarea "**********" at bounding box center [575, 499] width 548 height 44
click at [400, 485] on textarea "**********" at bounding box center [575, 499] width 548 height 44
type textarea "**********"
click at [846, 515] on icon "submit" at bounding box center [849, 511] width 10 height 9
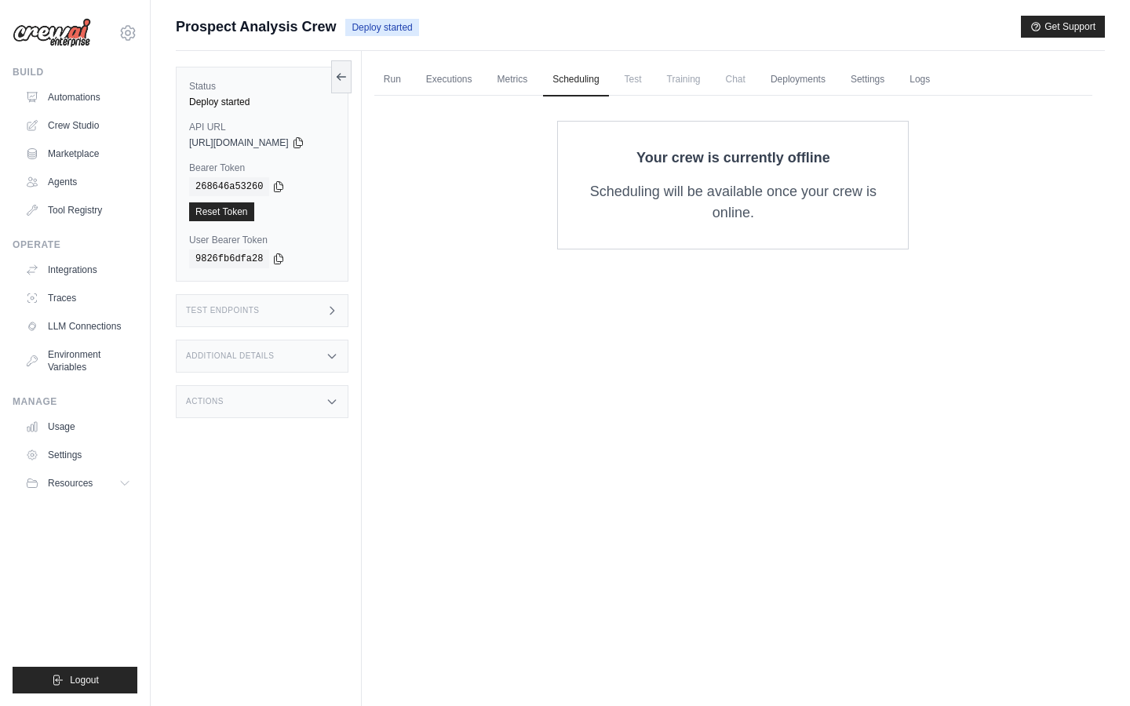
scroll to position [16, 0]
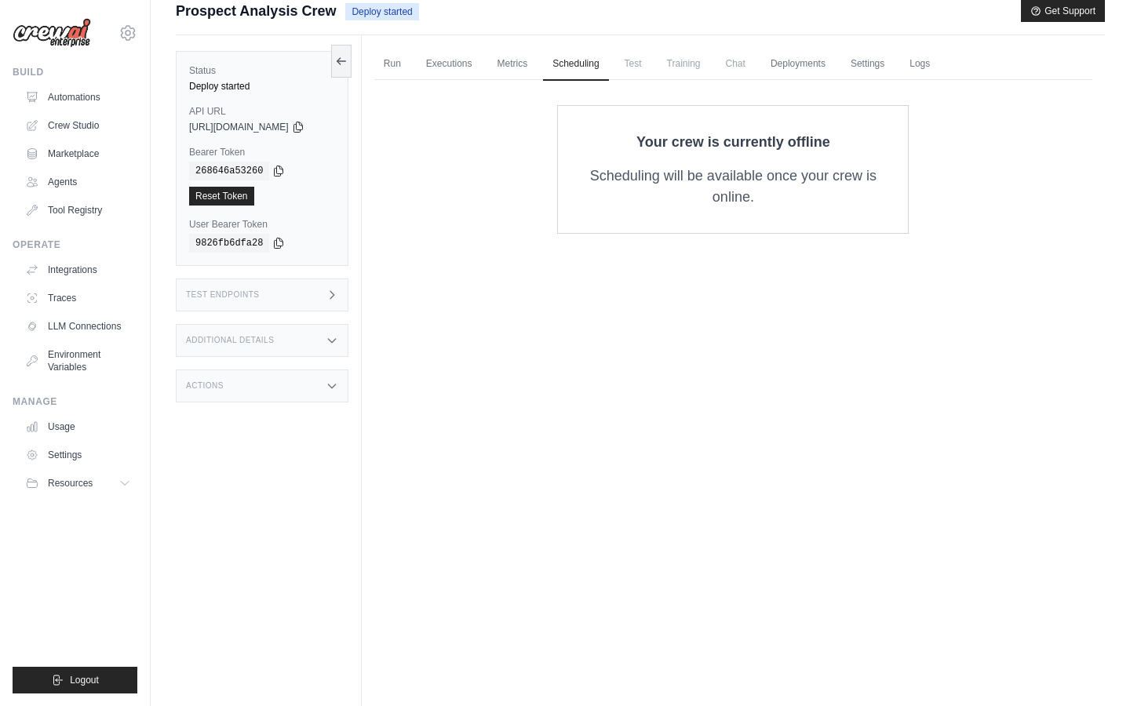
click at [382, 12] on span "Deploy started" at bounding box center [381, 11] width 73 height 17
click at [504, 58] on link "Metrics" at bounding box center [512, 64] width 49 height 33
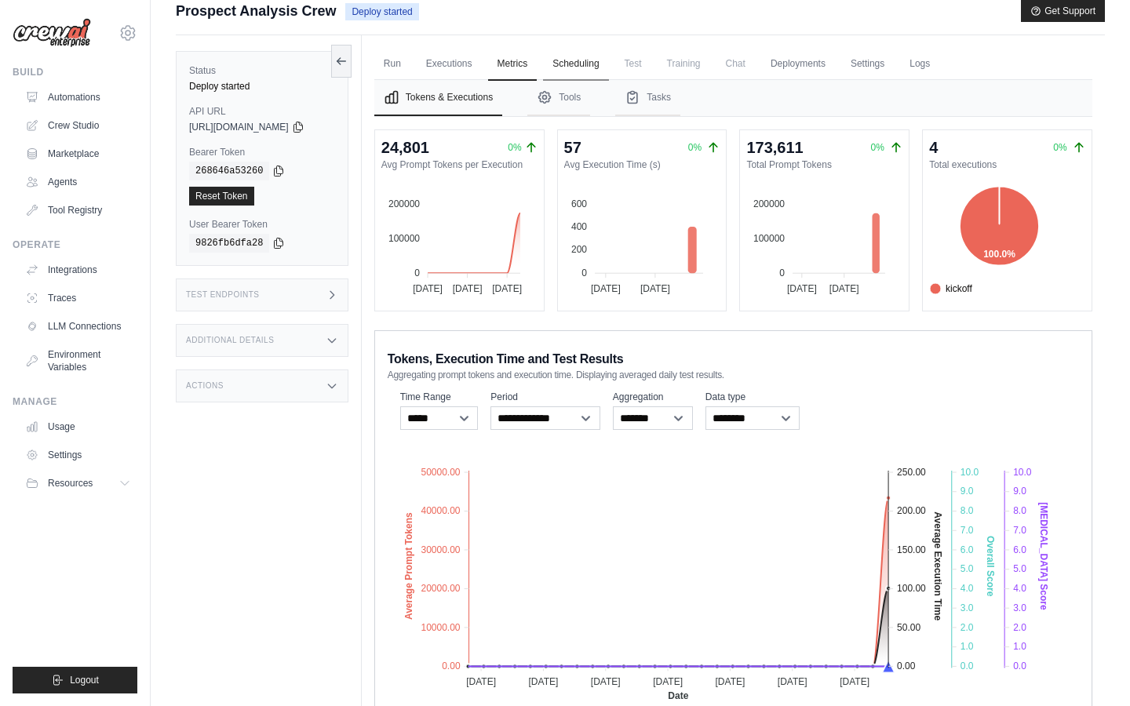
click at [586, 68] on link "Scheduling" at bounding box center [575, 64] width 65 height 33
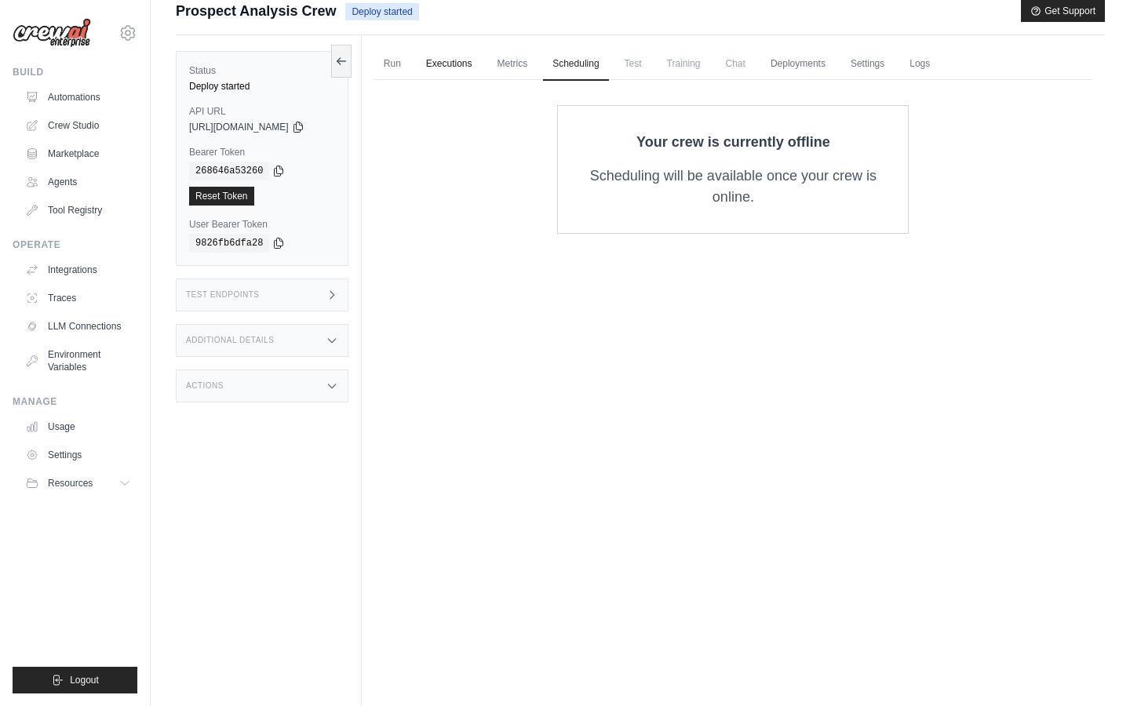
click at [466, 68] on link "Executions" at bounding box center [449, 64] width 65 height 33
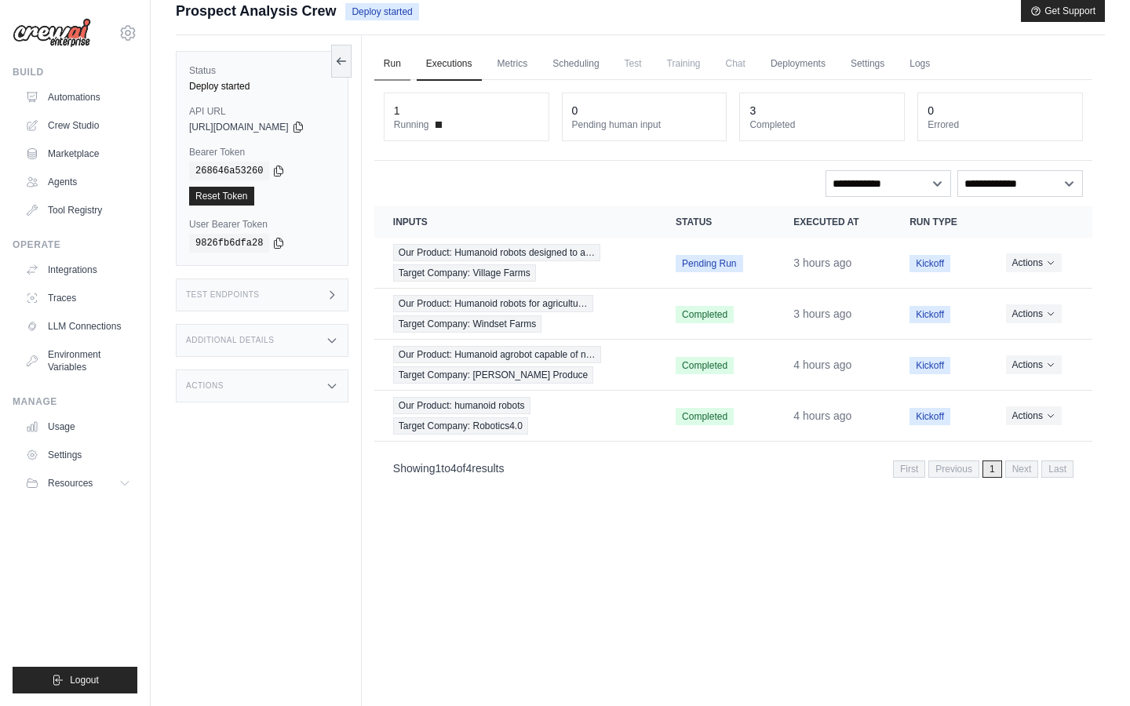
click at [407, 60] on link "Run" at bounding box center [392, 64] width 36 height 33
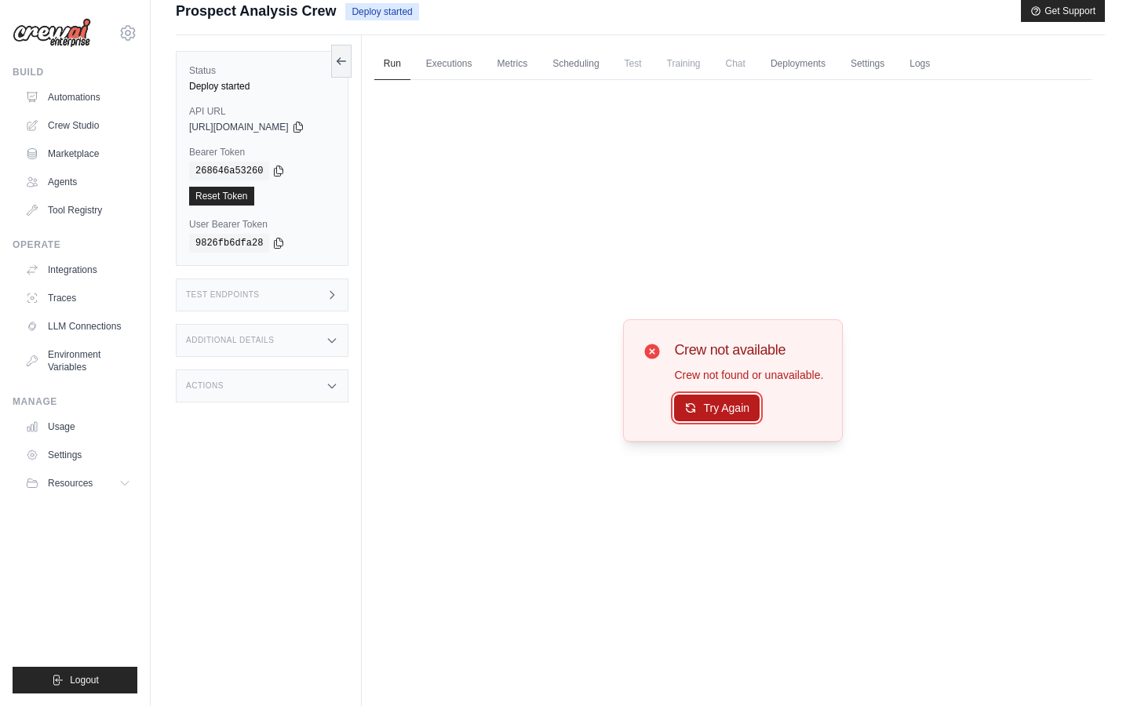
click at [732, 410] on button "Try Again" at bounding box center [717, 408] width 86 height 27
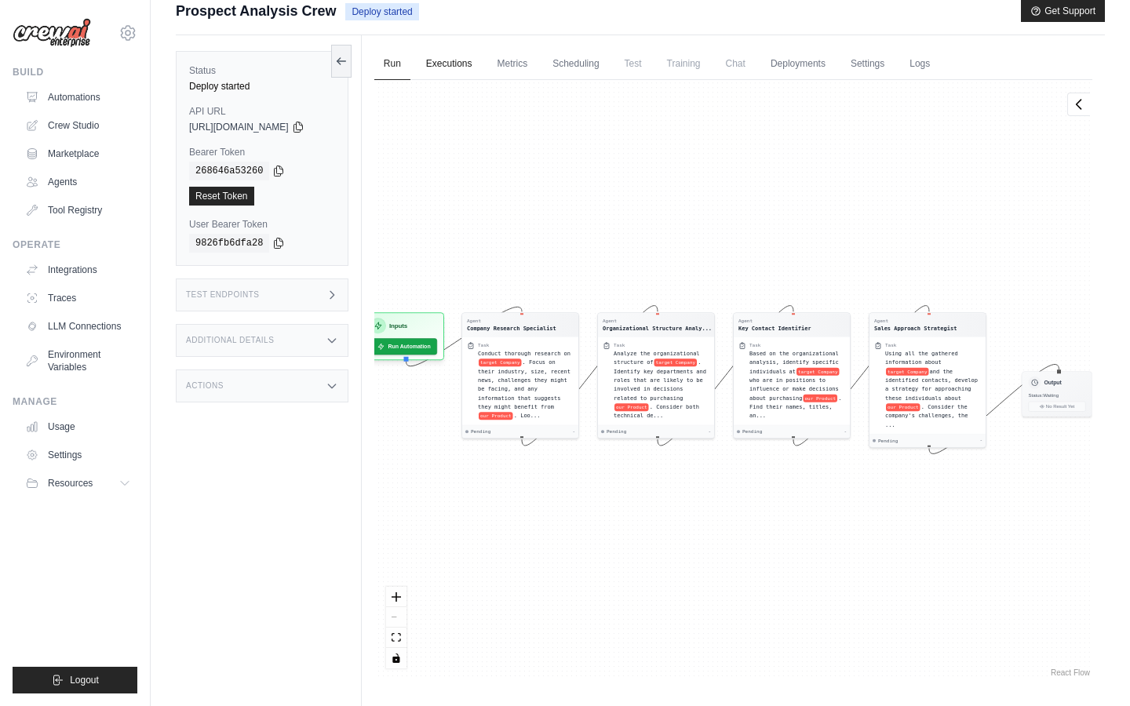
click at [472, 60] on link "Executions" at bounding box center [449, 64] width 65 height 33
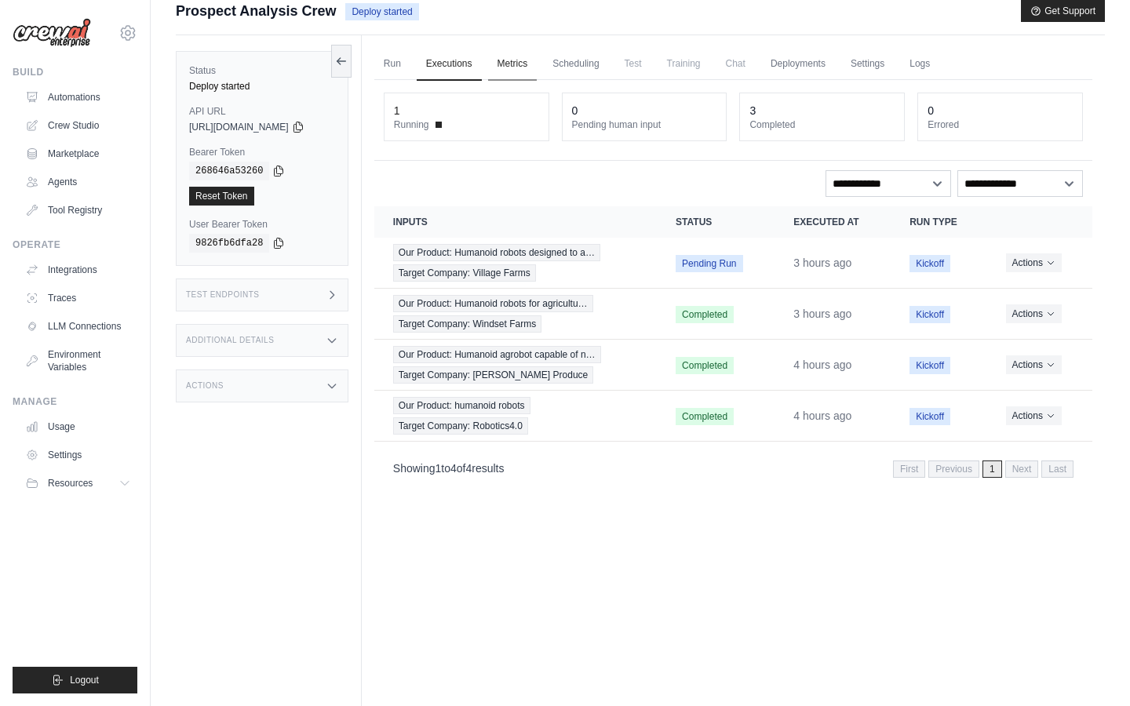
click at [525, 60] on link "Metrics" at bounding box center [512, 64] width 49 height 33
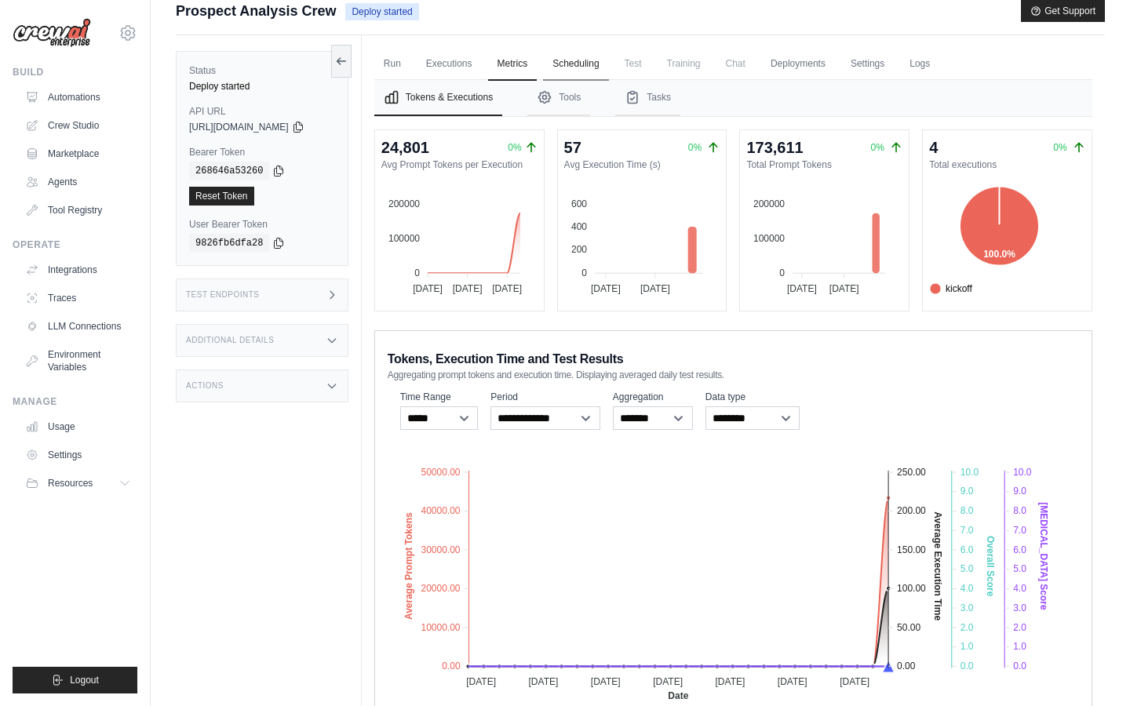
click at [590, 60] on link "Scheduling" at bounding box center [575, 64] width 65 height 33
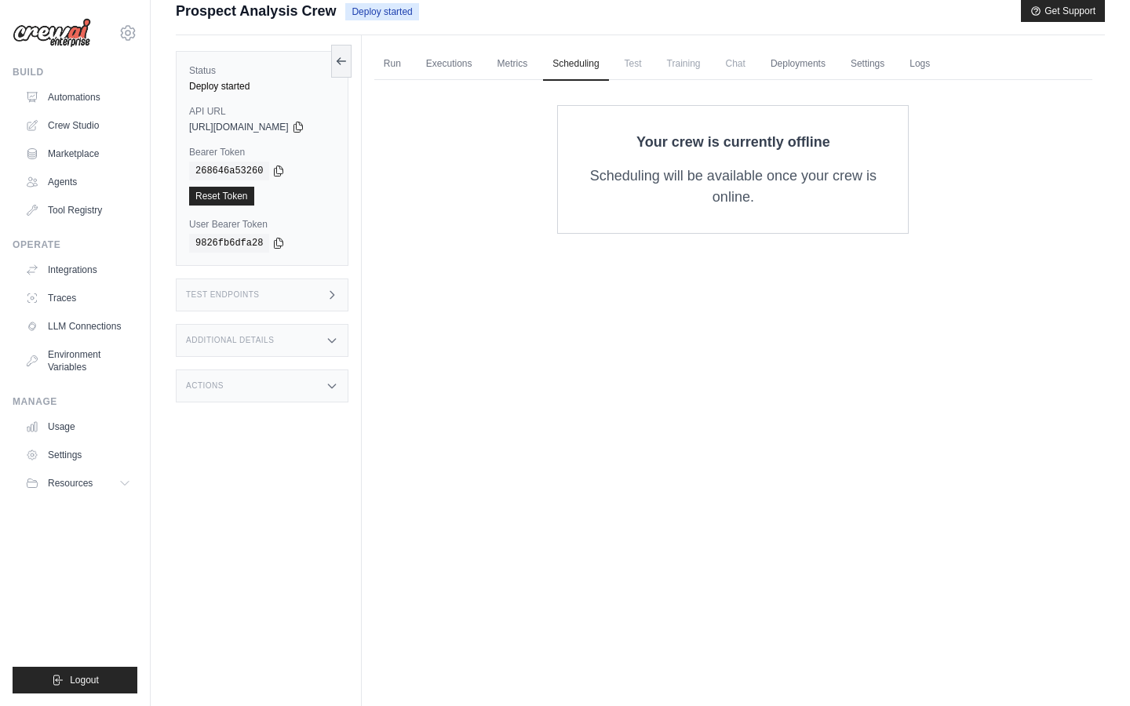
click at [640, 59] on span "Test" at bounding box center [633, 63] width 36 height 31
click at [641, 65] on span "Test" at bounding box center [633, 63] width 36 height 31
click at [78, 129] on link "Crew Studio" at bounding box center [79, 125] width 119 height 25
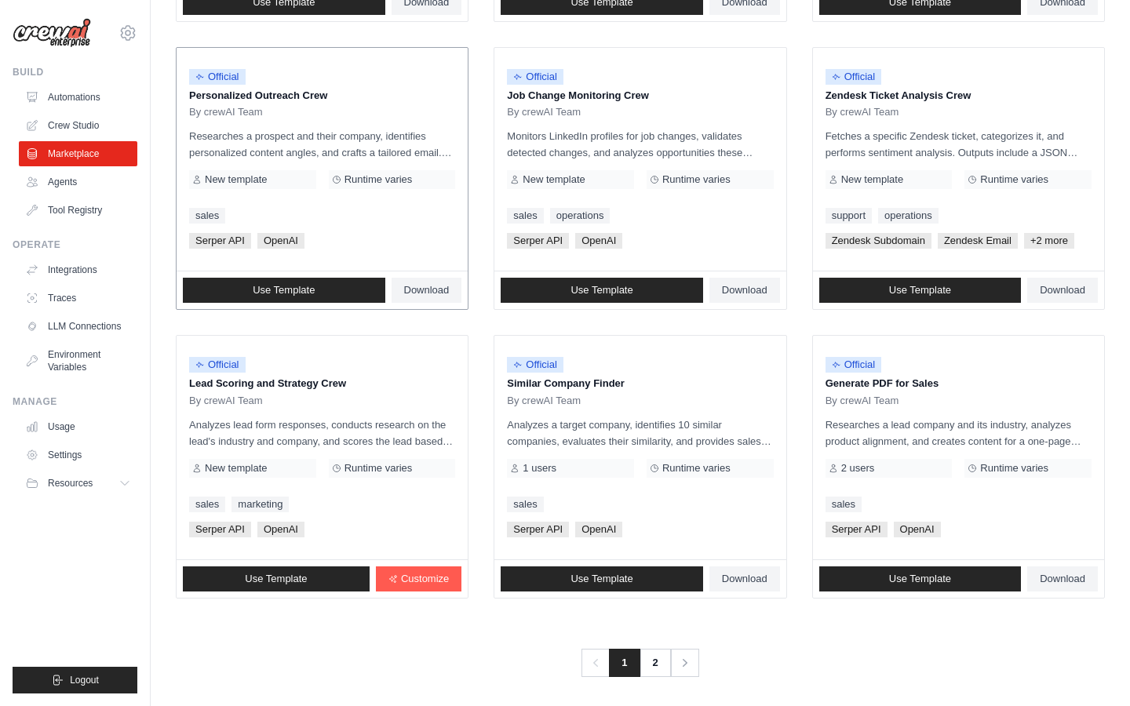
scroll to position [748, 0]
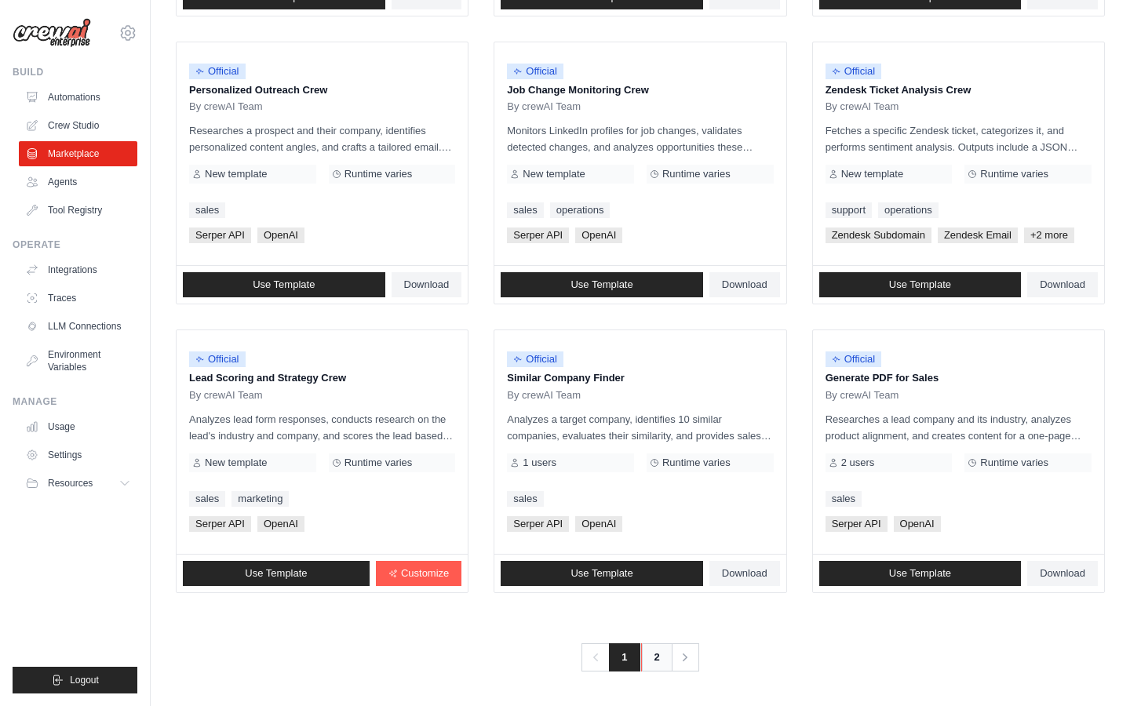
click at [655, 656] on link "2" at bounding box center [656, 658] width 31 height 28
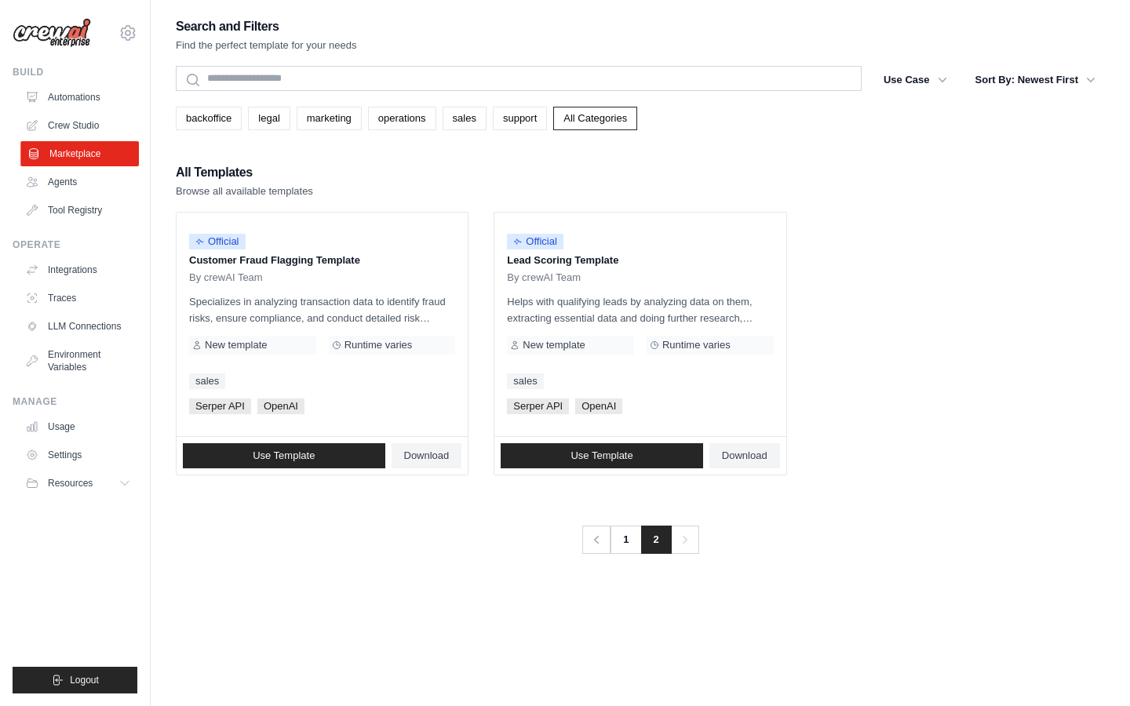
click at [55, 166] on link "Marketplace" at bounding box center [79, 153] width 119 height 25
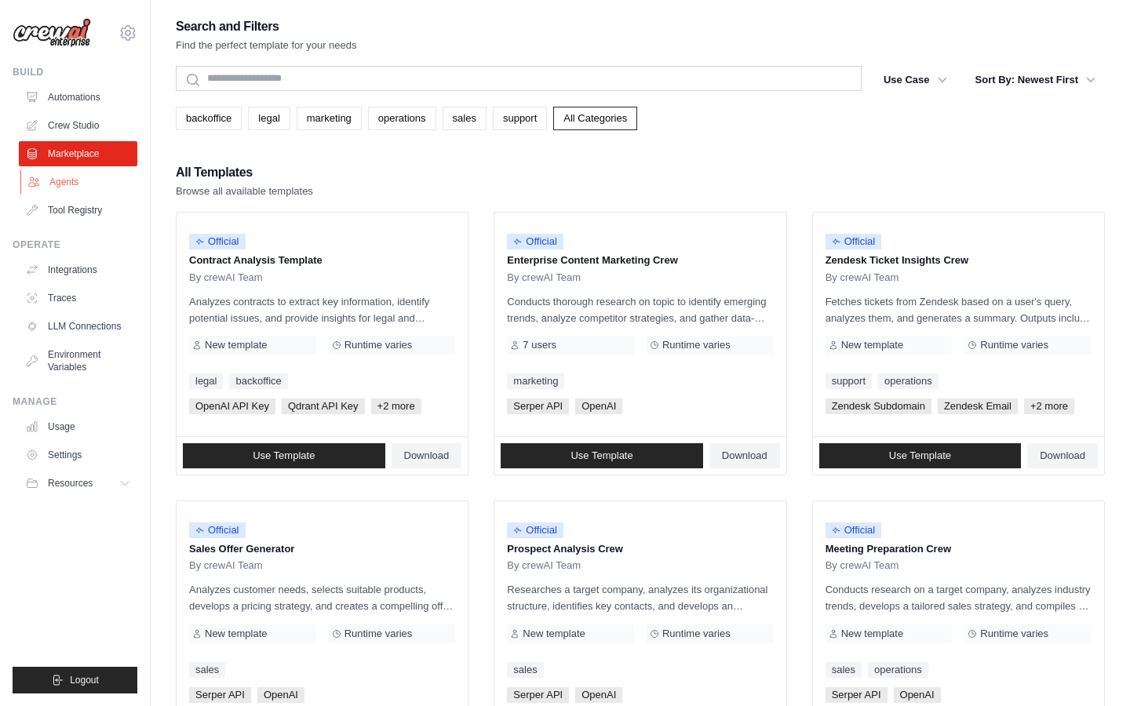
click at [64, 189] on link "Agents" at bounding box center [79, 182] width 119 height 25
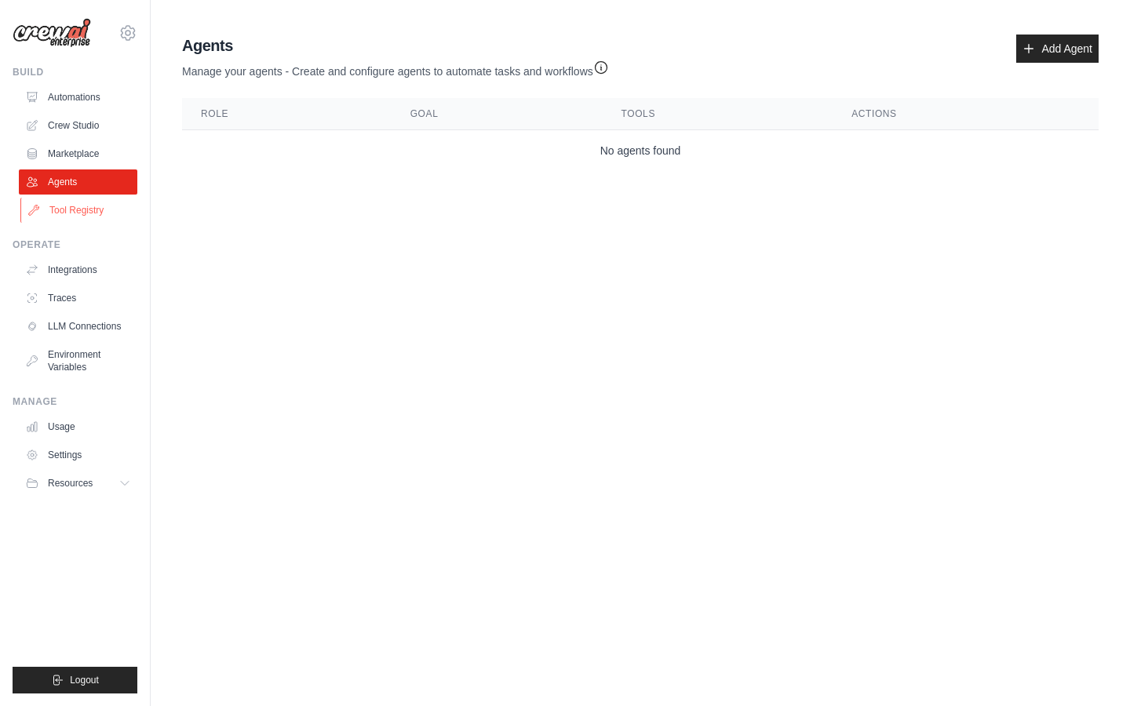
click at [64, 211] on link "Tool Registry" at bounding box center [79, 210] width 119 height 25
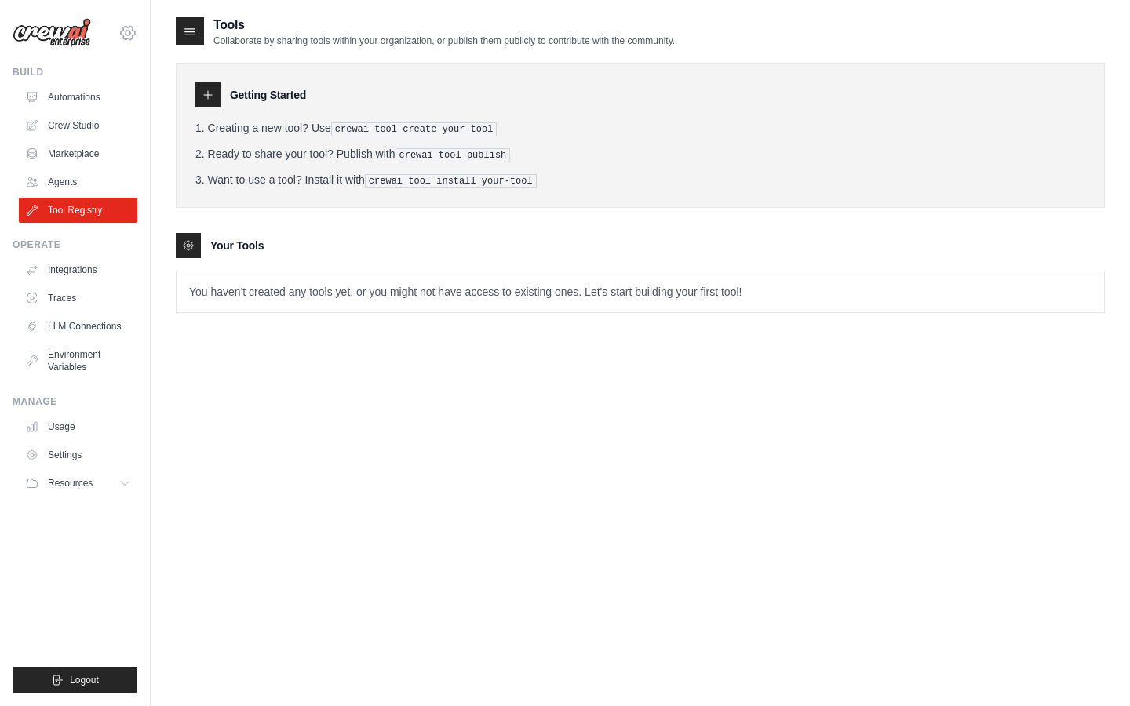
click at [131, 34] on icon at bounding box center [128, 33] width 19 height 19
click at [87, 514] on ul "Build Automations Crew Studio Marketplace Agents" at bounding box center [75, 380] width 125 height 628
click at [72, 685] on span "Logout" at bounding box center [84, 680] width 29 height 13
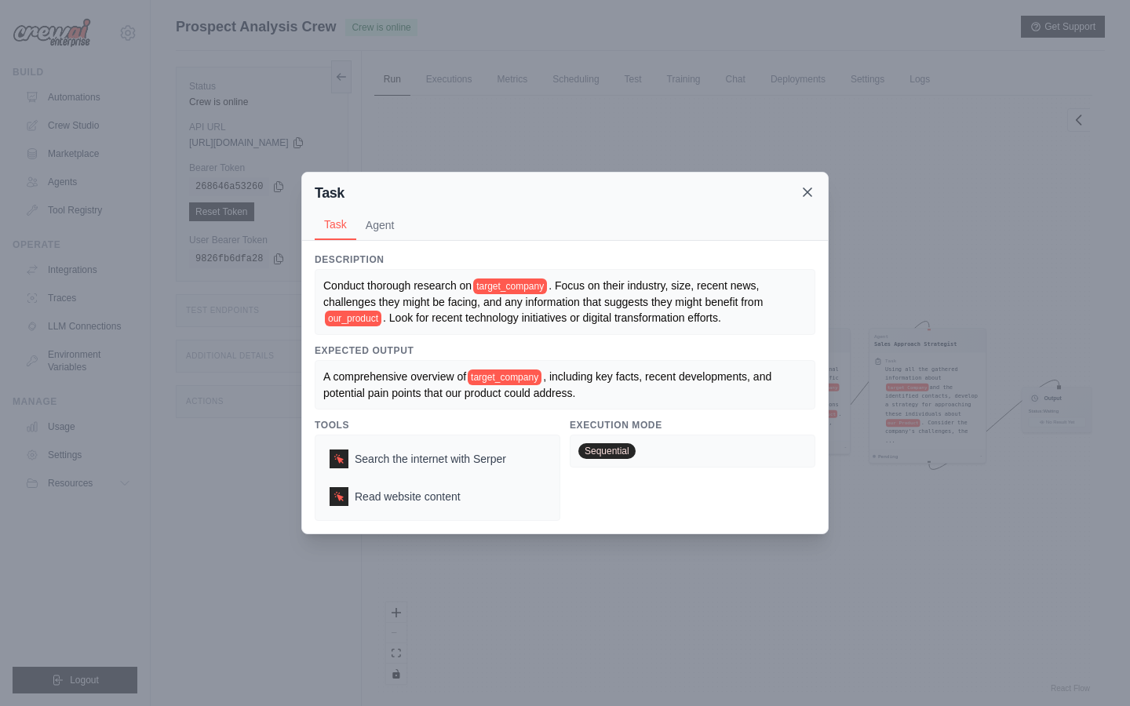
scroll to position [67, 0]
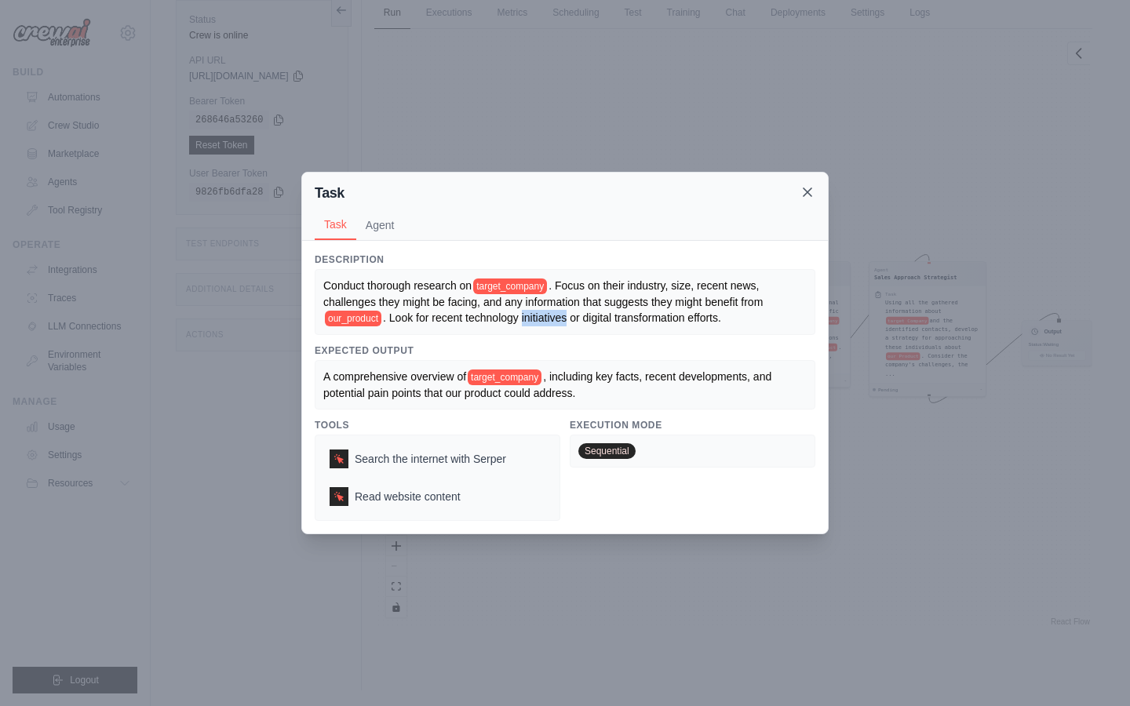
click at [811, 194] on icon at bounding box center [808, 192] width 8 height 8
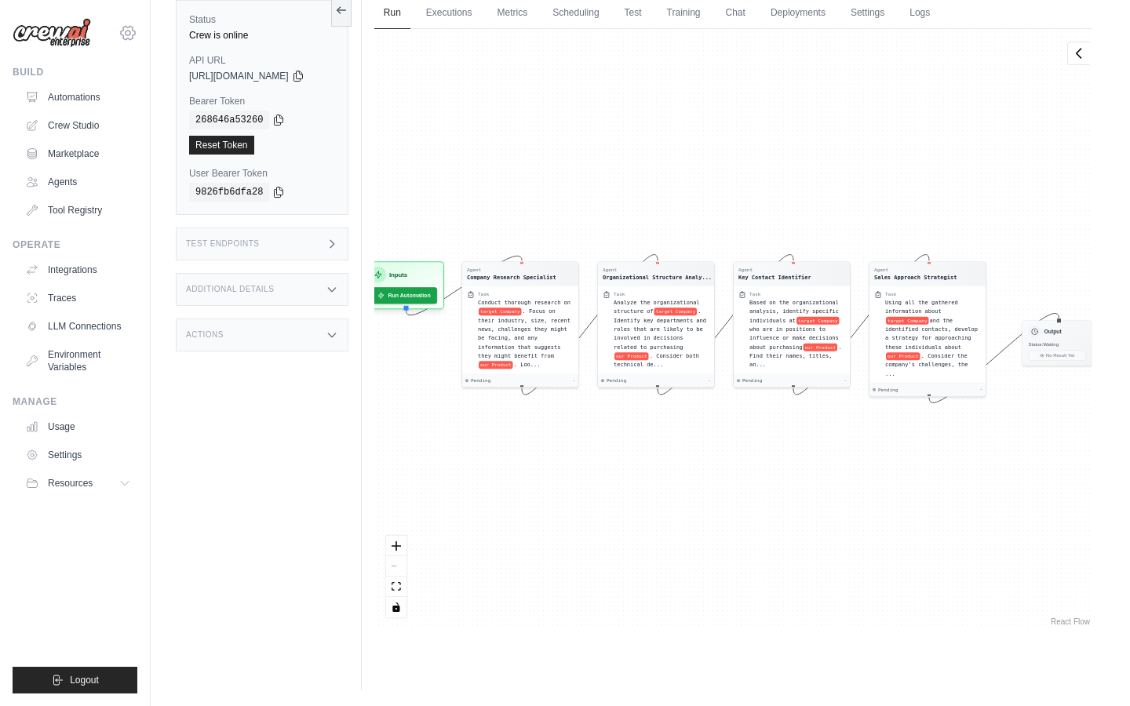
click at [133, 26] on icon at bounding box center [128, 33] width 19 height 19
click at [89, 111] on link "Settings" at bounding box center [128, 106] width 138 height 28
